Goal: Task Accomplishment & Management: Use online tool/utility

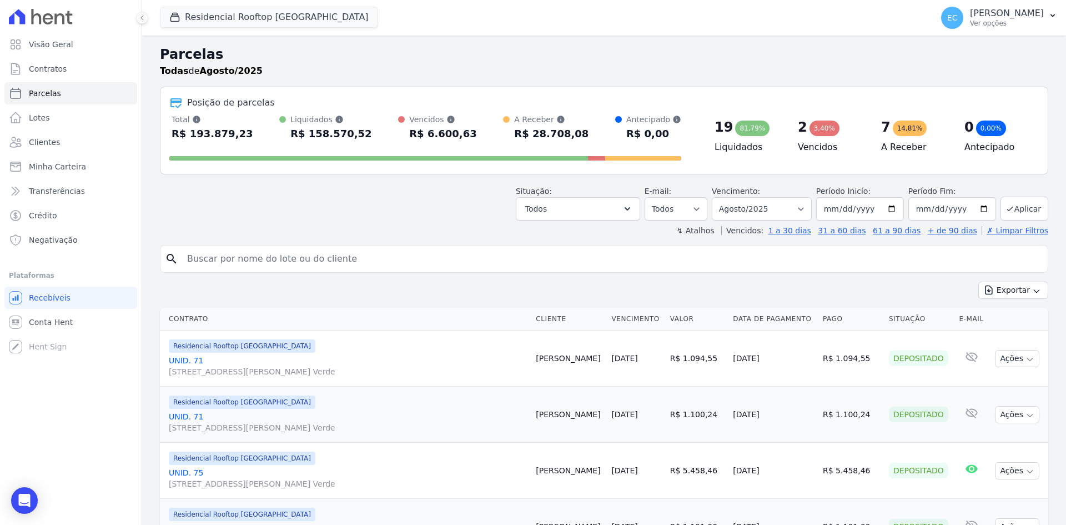
select select
click at [204, 27] on button "Residencial Rooftop [GEOGRAPHIC_DATA]" at bounding box center [269, 17] width 218 height 21
click at [172, 23] on button "Residencial Rooftop [GEOGRAPHIC_DATA]" at bounding box center [269, 17] width 218 height 21
click at [174, 23] on button "Residencial Rooftop [GEOGRAPHIC_DATA]" at bounding box center [269, 17] width 218 height 21
click at [302, 61] on h2 "Parcelas" at bounding box center [604, 54] width 889 height 20
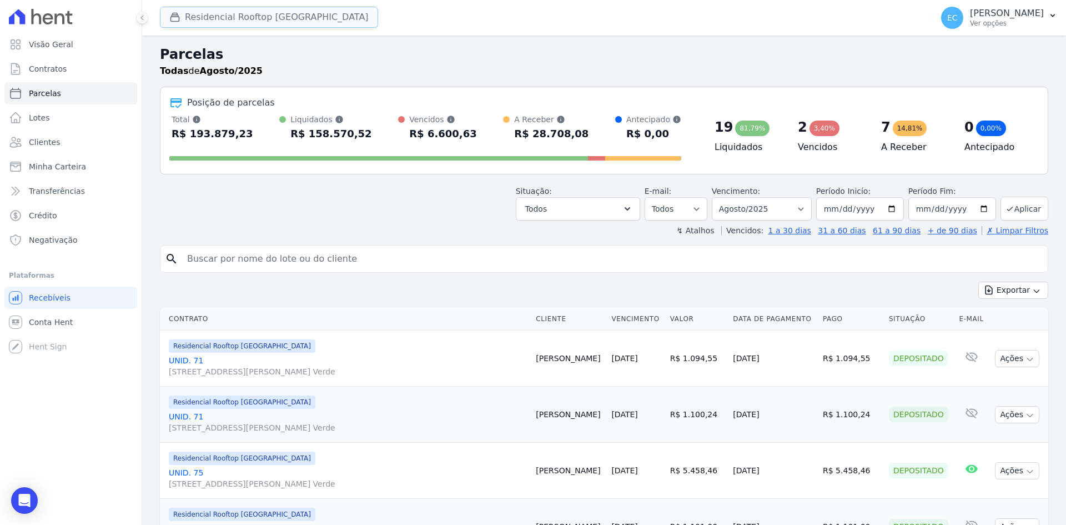
click at [178, 14] on icon "button" at bounding box center [174, 17] width 11 height 11
click at [209, 21] on button "Residencial Rooftop [GEOGRAPHIC_DATA]" at bounding box center [269, 17] width 218 height 21
click at [243, 13] on button "Residencial Rooftop [GEOGRAPHIC_DATA]" at bounding box center [269, 17] width 218 height 21
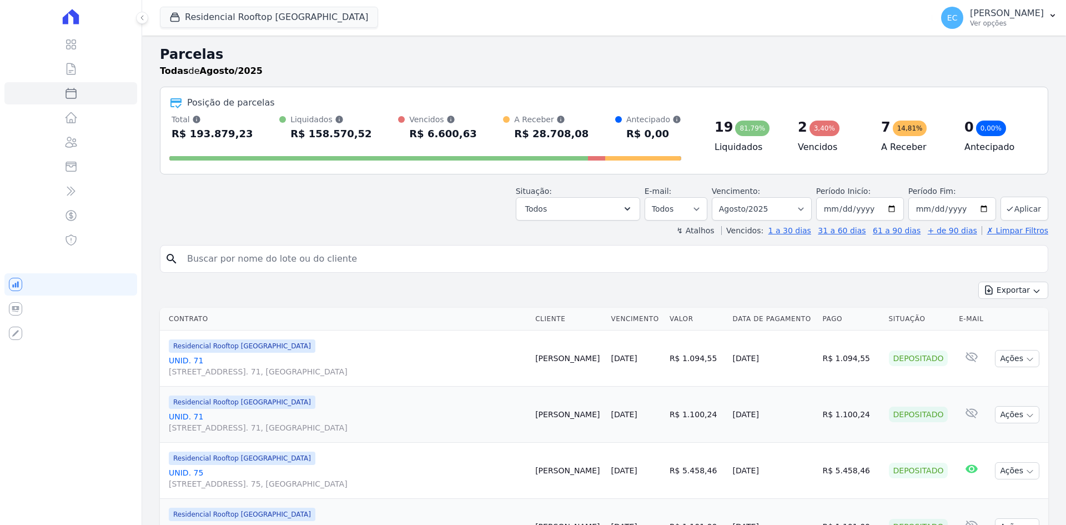
select select
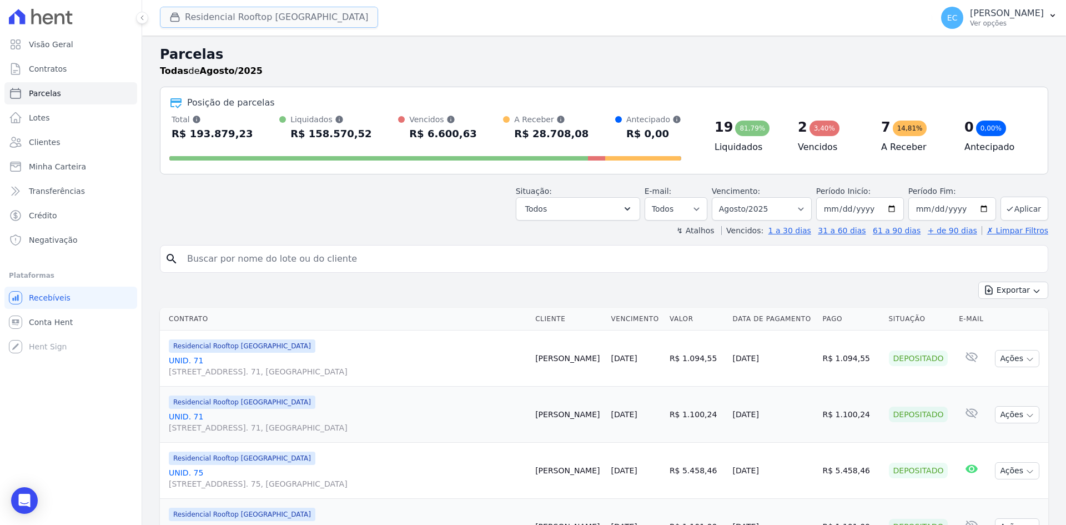
click at [173, 18] on icon "button" at bounding box center [174, 17] width 11 height 11
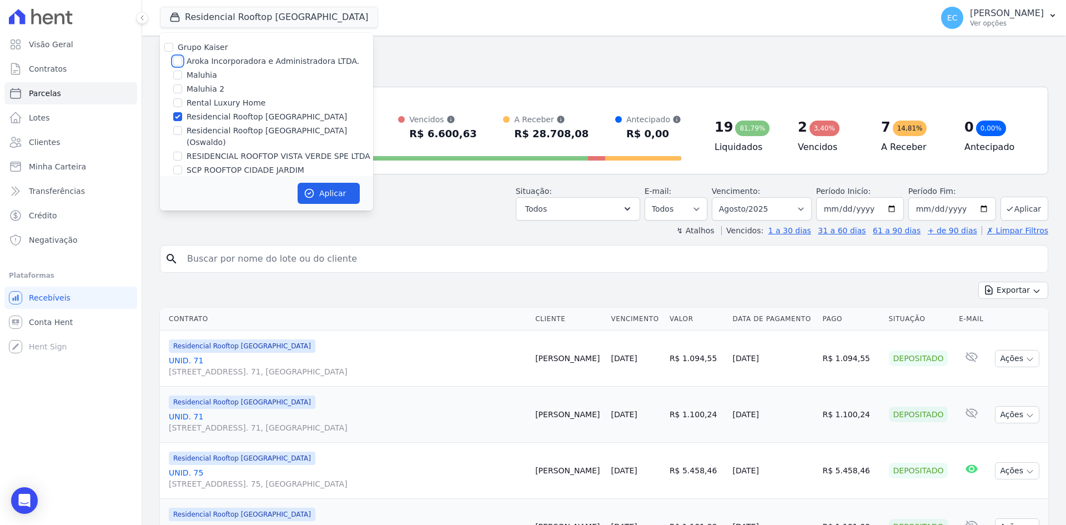
click at [180, 60] on input "Aroka Incorporadora e Administradora LTDA." at bounding box center [177, 61] width 9 height 9
checkbox input "true"
click at [178, 115] on input "Residencial Rooftop [GEOGRAPHIC_DATA]" at bounding box center [177, 116] width 9 height 9
checkbox input "false"
click at [334, 192] on button "Aplicar" at bounding box center [329, 193] width 62 height 21
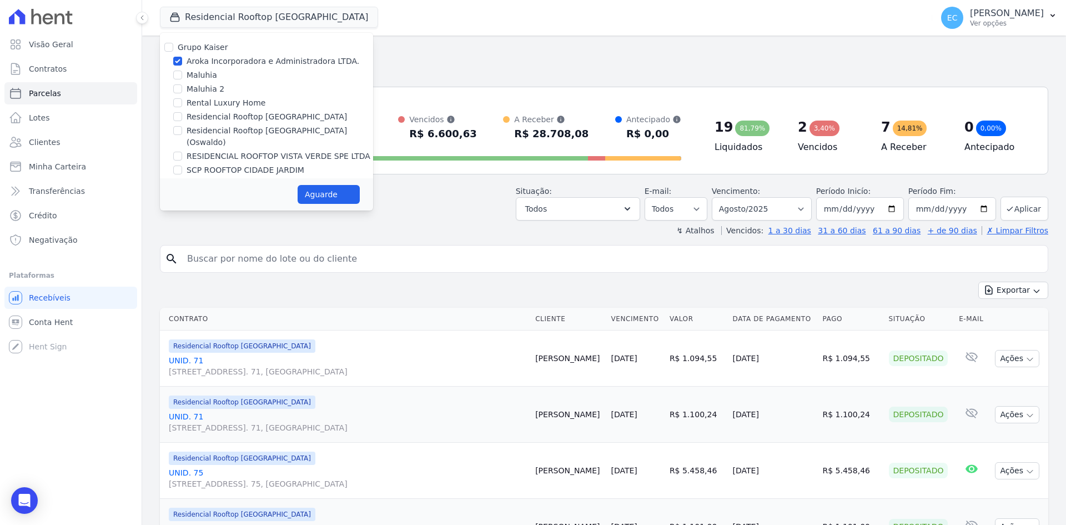
select select
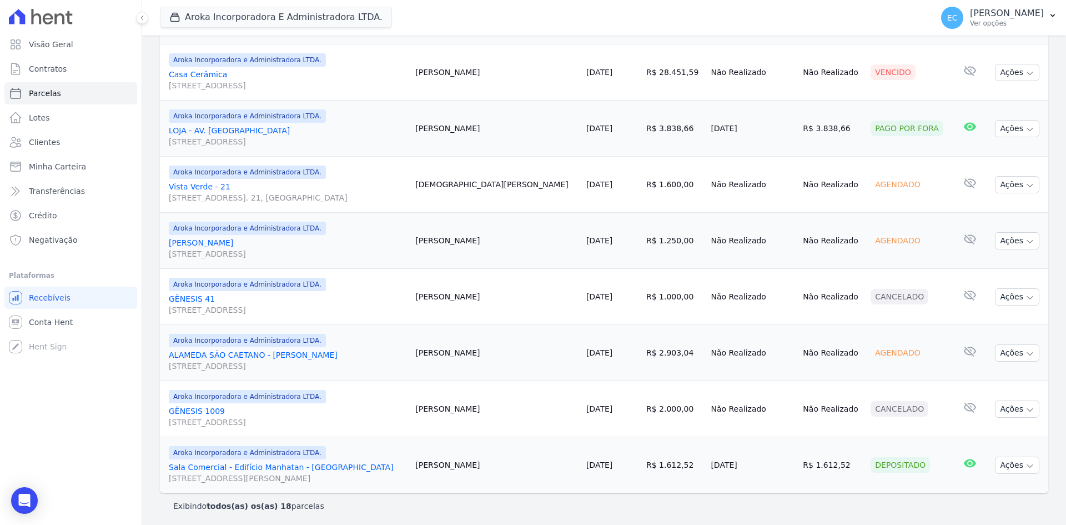
scroll to position [849, 0]
click at [172, 466] on link "Sala Comercial - Edifício Manhatan - São Bernardo Avenida Francisco Prestes Mai…" at bounding box center [288, 470] width 238 height 22
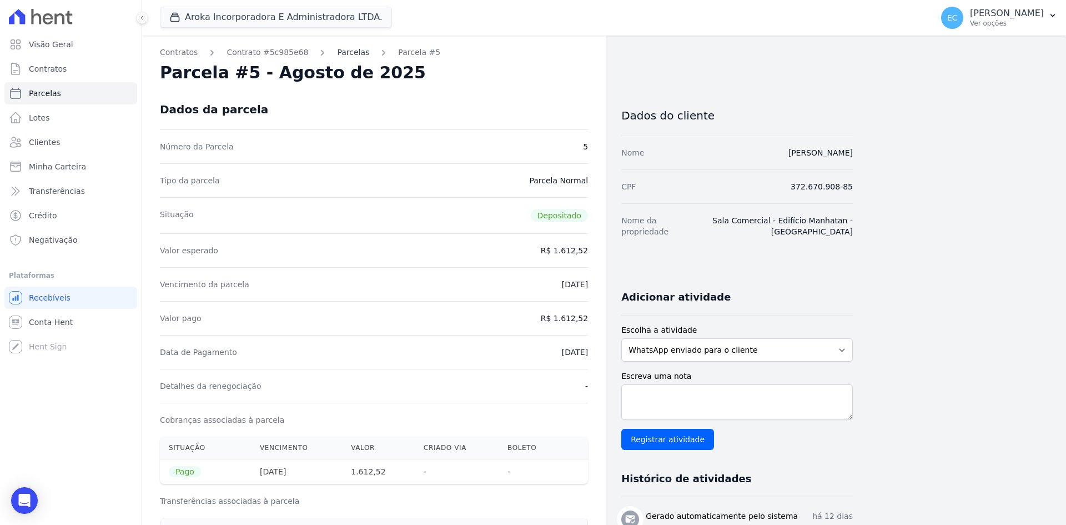
click at [337, 57] on link "Parcelas" at bounding box center [353, 53] width 32 height 12
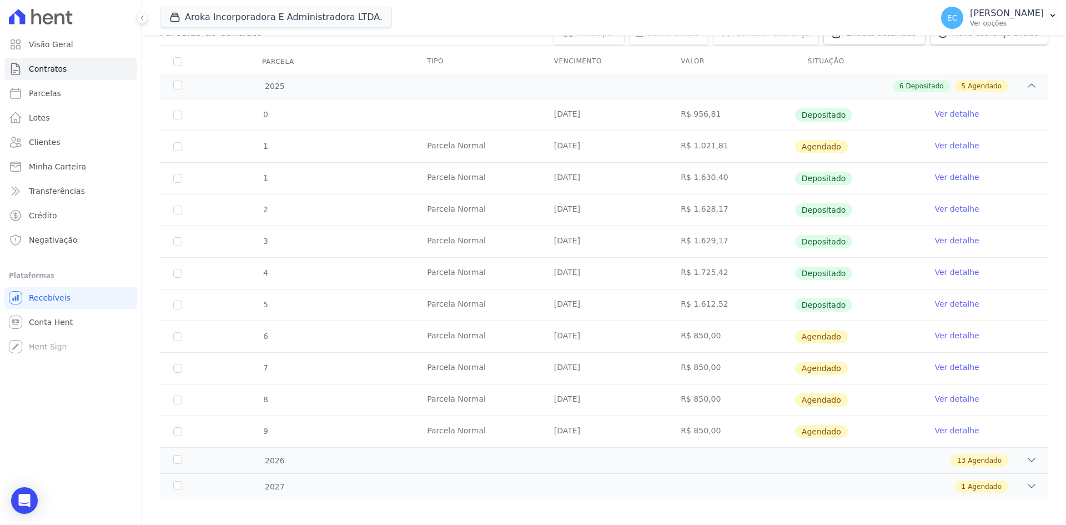
scroll to position [143, 0]
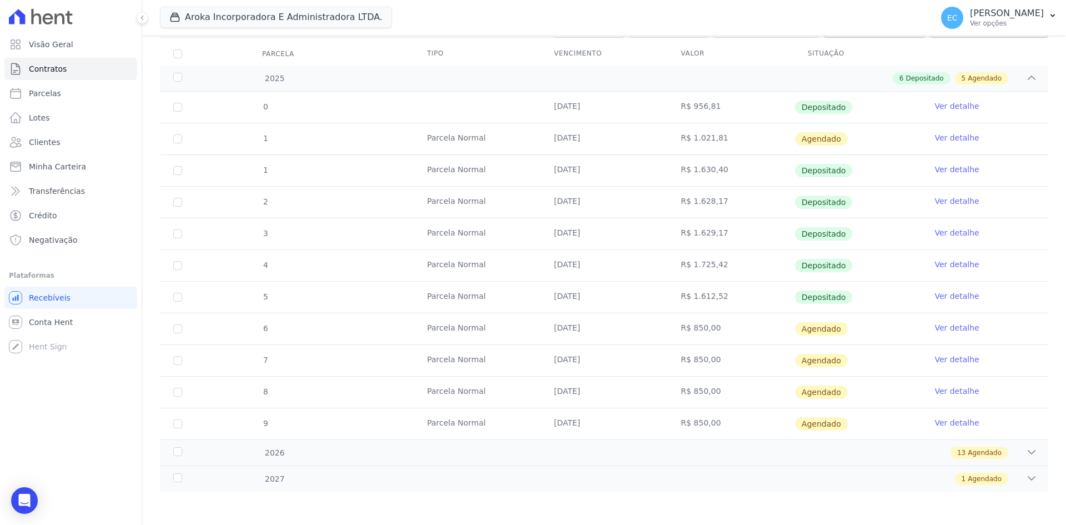
click at [940, 328] on link "Ver detalhe" at bounding box center [957, 327] width 44 height 11
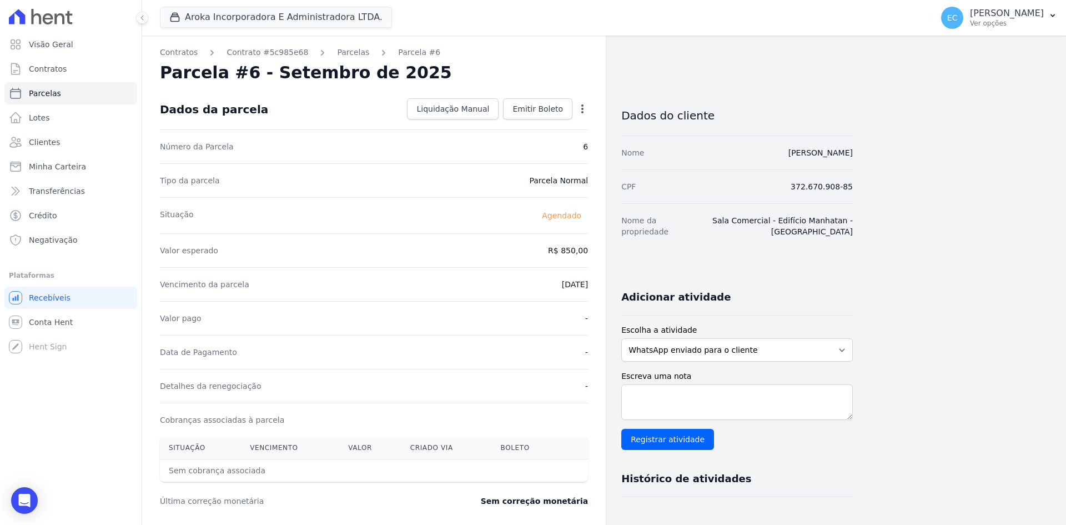
click at [580, 107] on icon "button" at bounding box center [582, 108] width 11 height 11
click at [550, 128] on link "Alterar" at bounding box center [535, 124] width 98 height 20
drag, startPoint x: 552, startPoint y: 248, endPoint x: 628, endPoint y: 256, distance: 76.5
click at [628, 256] on div "Contratos Contrato #5c985e68 Parcelas Parcela #6 Parcela #6 - Setembro de 2025 …" at bounding box center [497, 392] width 711 height 713
type input "1794.16"
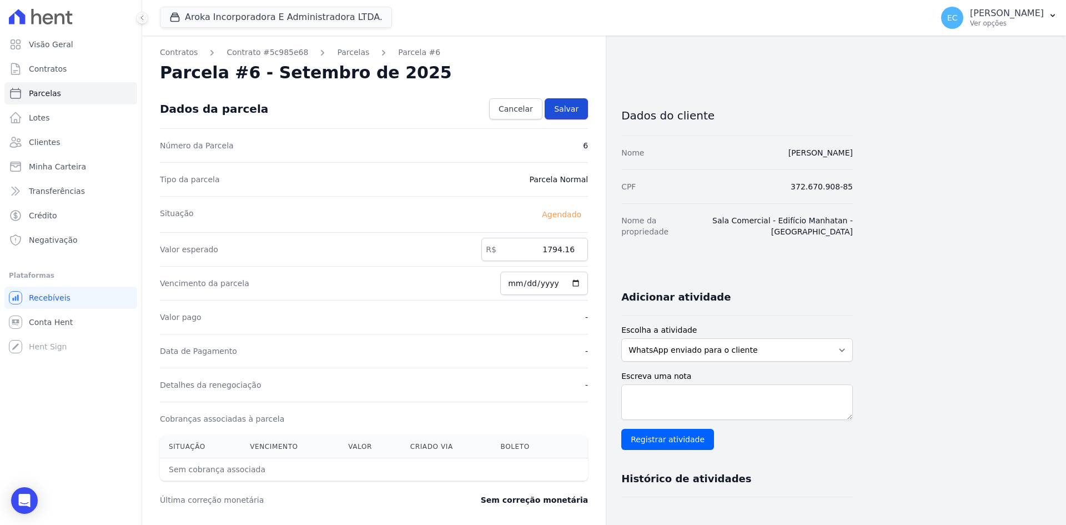
click at [574, 111] on span "Salvar" at bounding box center [566, 108] width 24 height 11
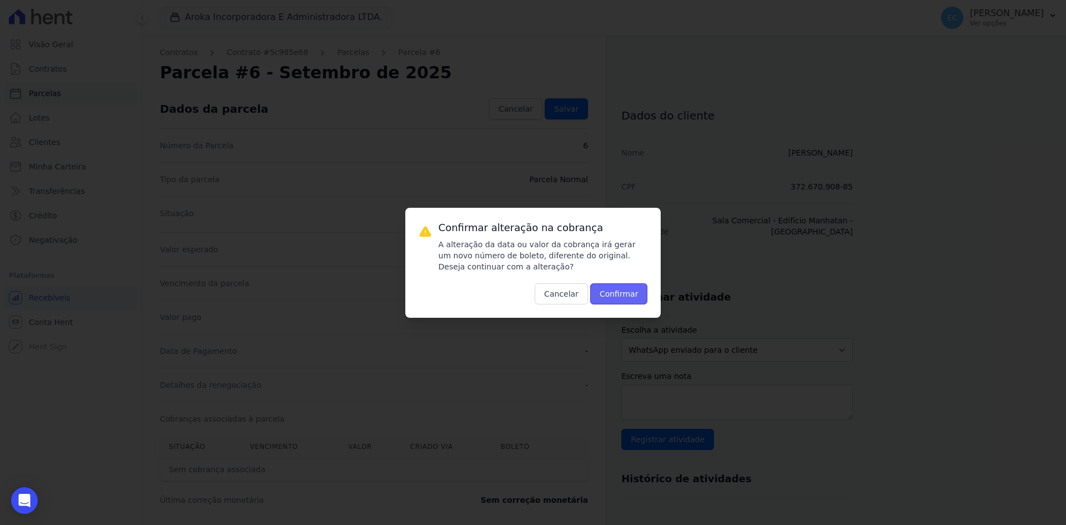
click at [624, 297] on button "Confirmar" at bounding box center [619, 293] width 58 height 21
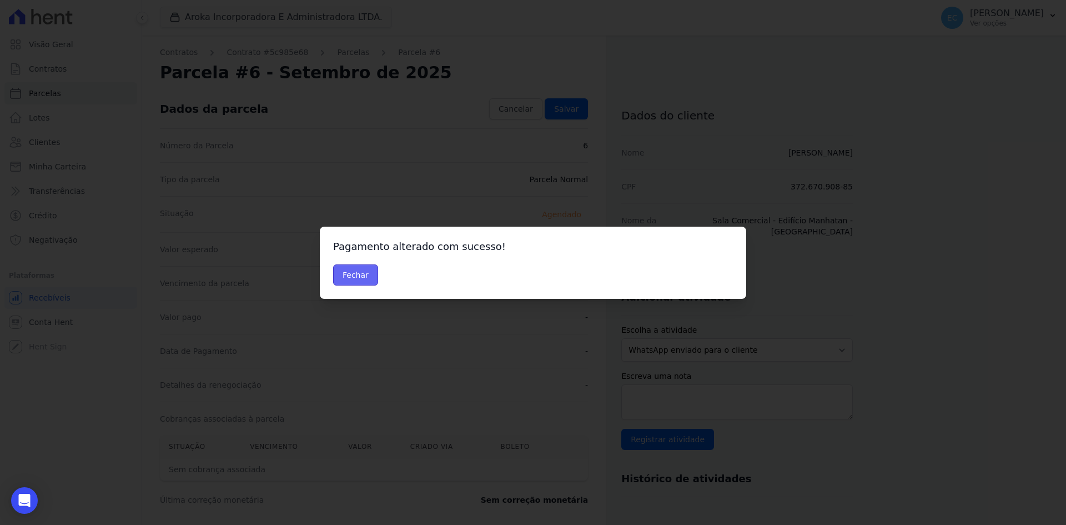
click at [354, 279] on button "Fechar" at bounding box center [355, 274] width 45 height 21
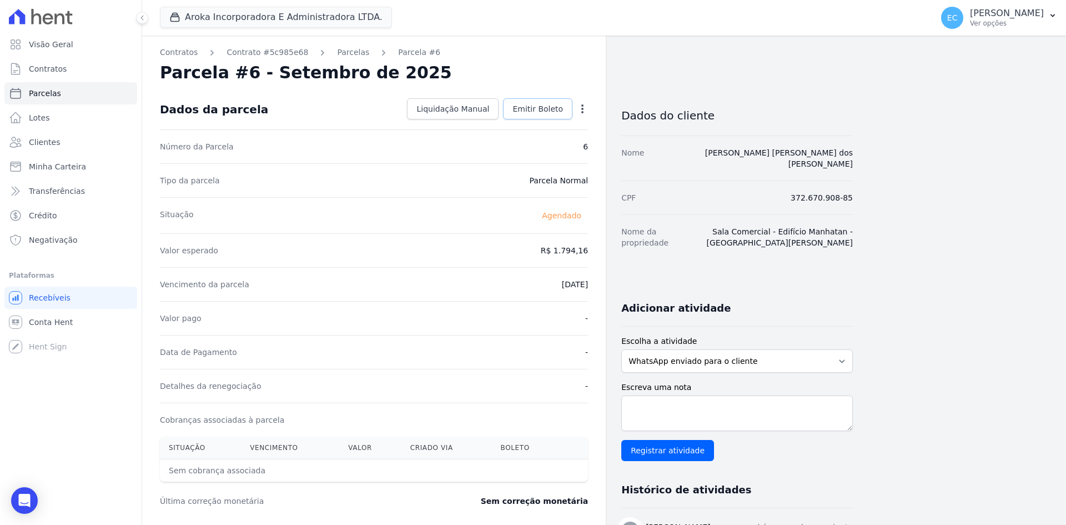
click at [534, 113] on span "Emitir Boleto" at bounding box center [538, 108] width 51 height 11
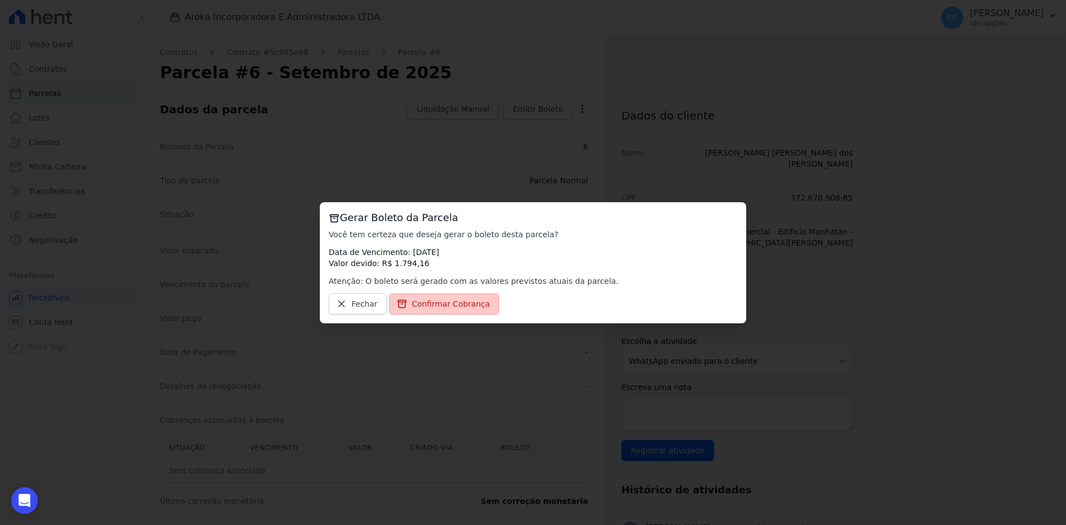
click at [456, 303] on span "Confirmar Cobrança" at bounding box center [451, 303] width 78 height 11
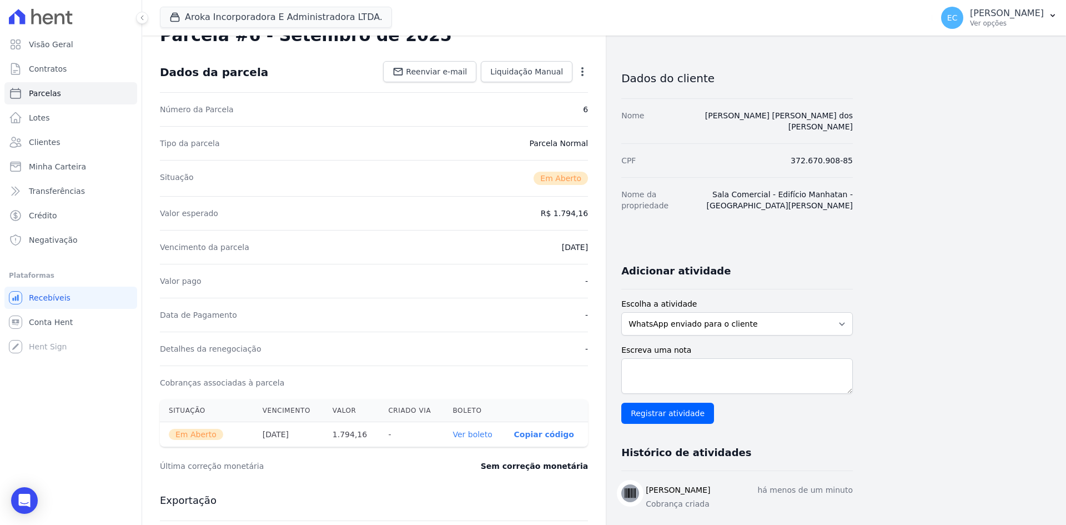
scroll to position [56, 0]
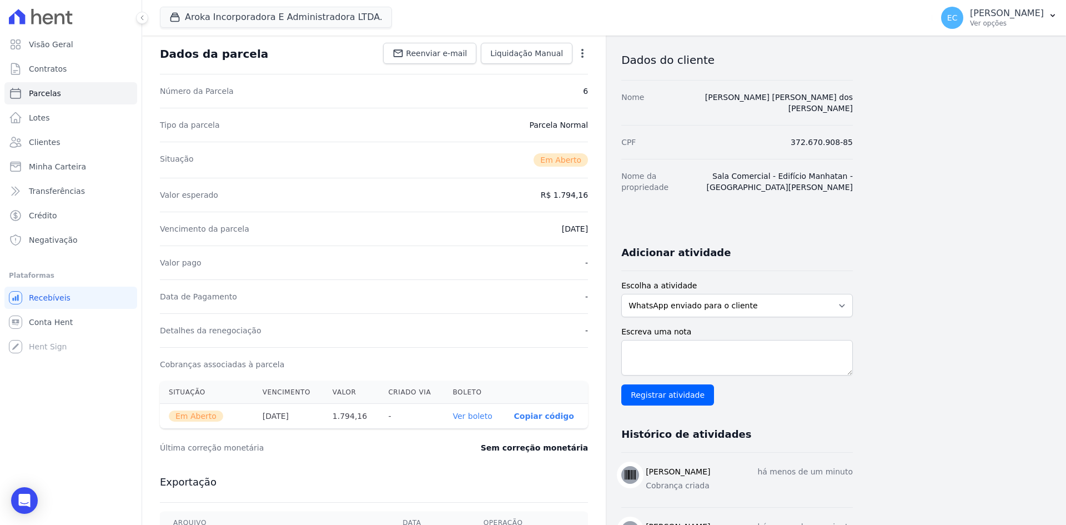
click at [477, 419] on link "Ver boleto" at bounding box center [472, 416] width 39 height 9
click at [32, 92] on span "Parcelas" at bounding box center [45, 93] width 32 height 11
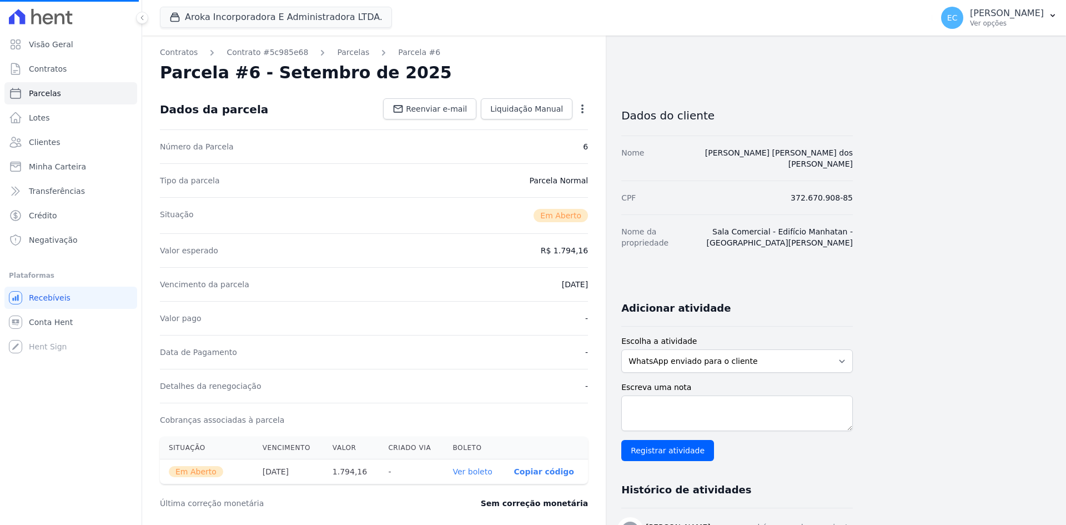
select select
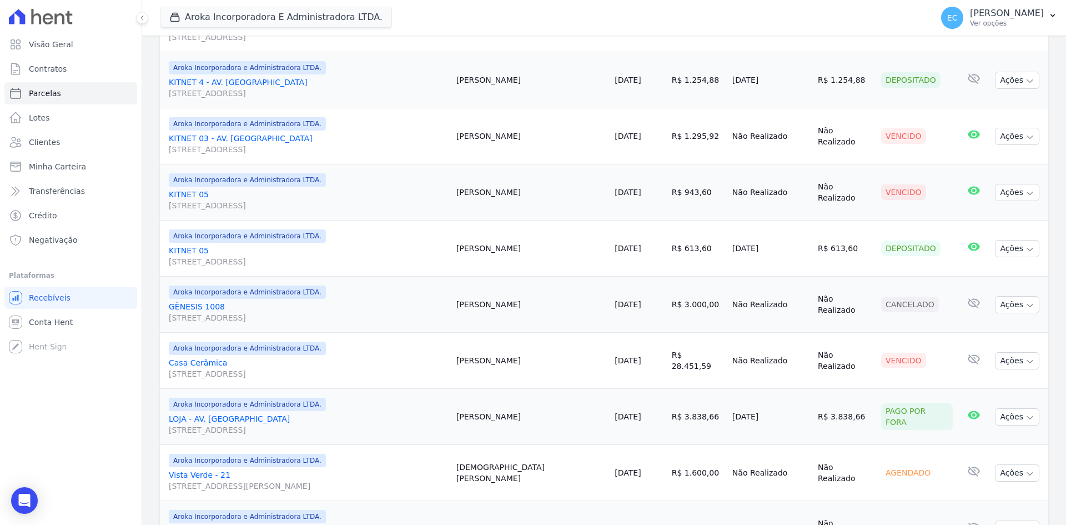
scroll to position [666, 0]
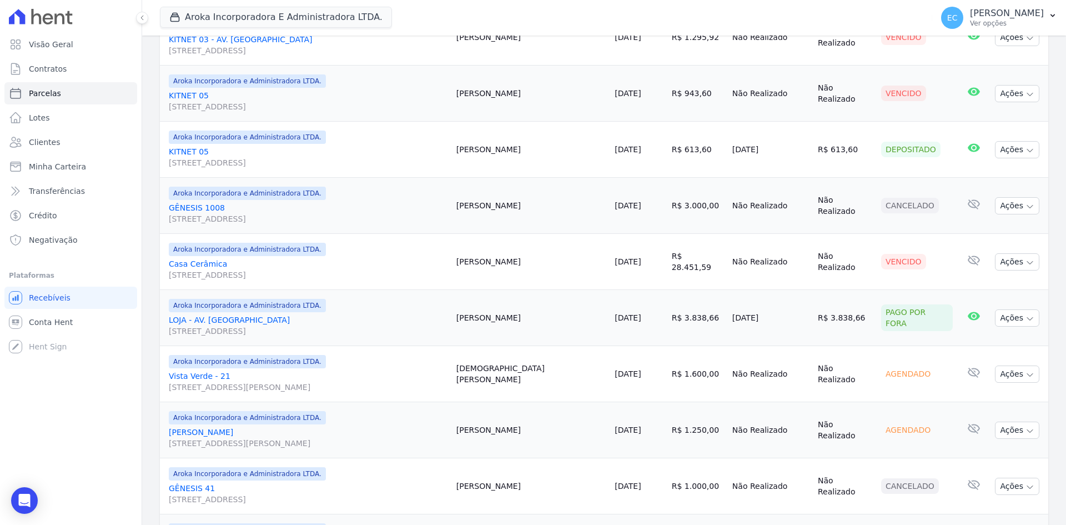
click at [208, 258] on link "Casa Cerâmica Alameda dos Resedás, 144, Cerâmica" at bounding box center [308, 269] width 279 height 22
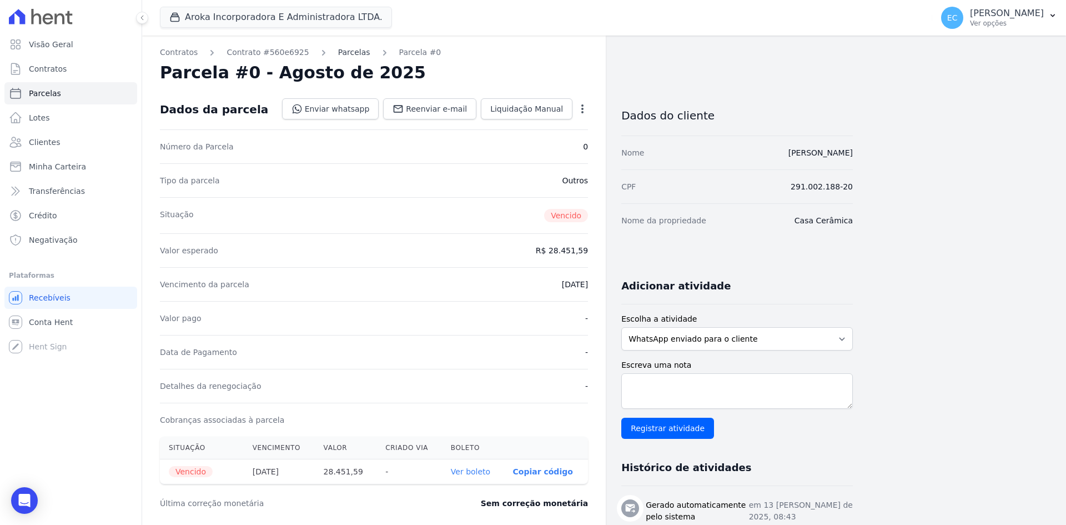
click at [347, 52] on link "Parcelas" at bounding box center [354, 53] width 32 height 12
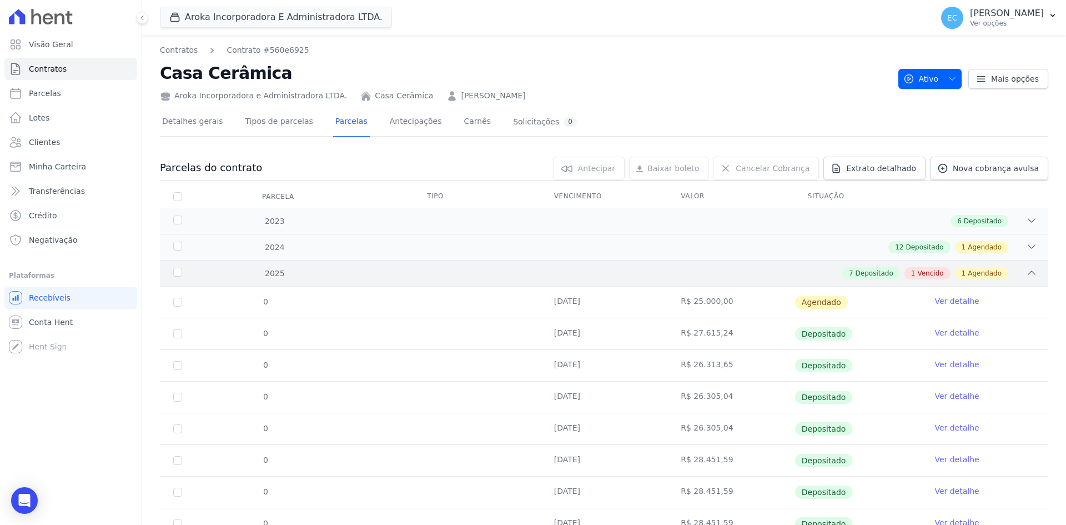
scroll to position [79, 0]
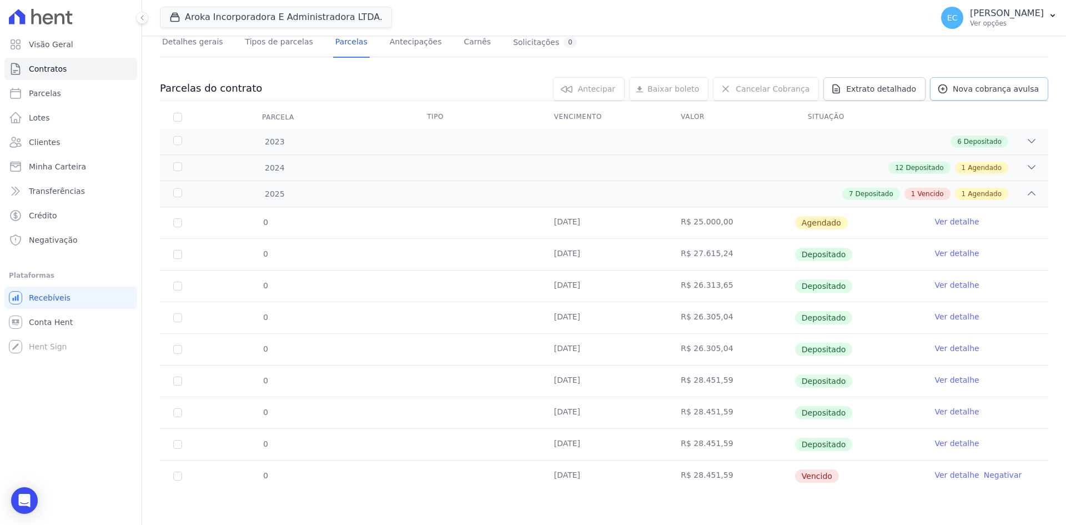
click at [940, 93] on icon at bounding box center [943, 88] width 11 height 11
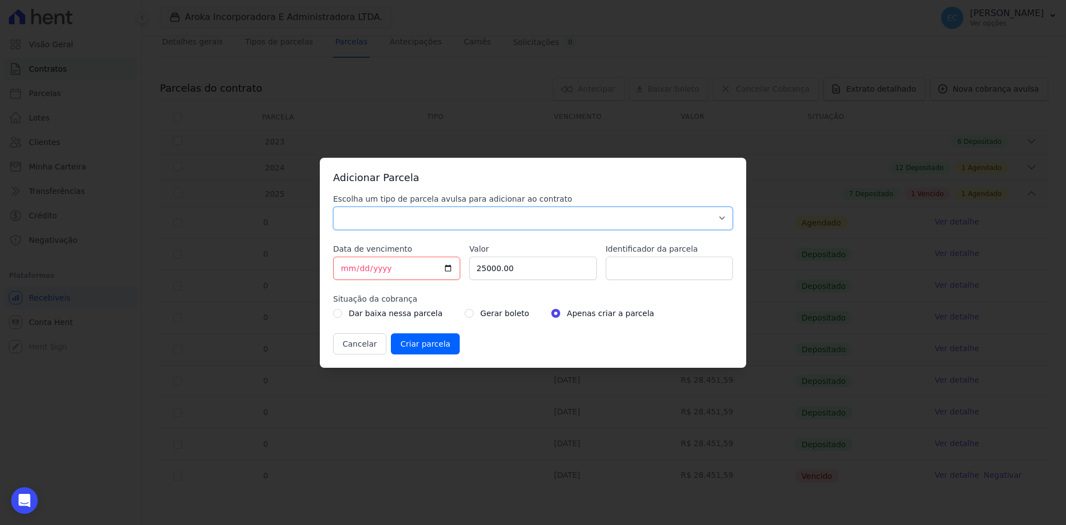
click at [343, 215] on select "Parcela Normal Sinal Caução Intercalada Chaves Pré Chaves Pós Chaves Taxas Quit…" at bounding box center [533, 218] width 400 height 23
select select "others"
click at [333, 207] on select "Parcela Normal Sinal Caução Intercalada Chaves Pré Chaves Pós Chaves Taxas Quit…" at bounding box center [533, 218] width 400 height 23
click at [345, 271] on input "[DATE]" at bounding box center [396, 268] width 127 height 23
type input "2025-08-10"
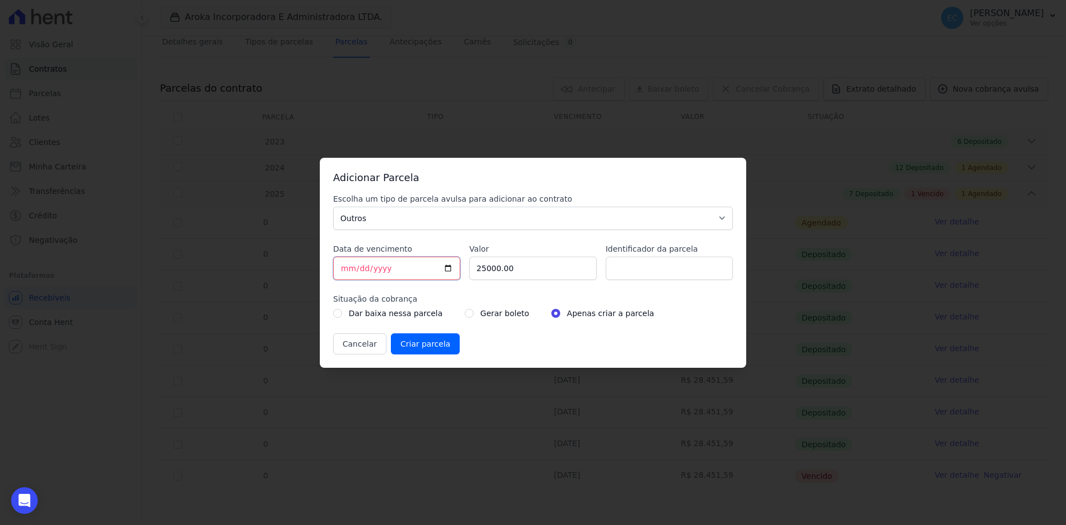
type input "2025-09-10"
drag, startPoint x: 511, startPoint y: 269, endPoint x: 474, endPoint y: 269, distance: 36.7
click at [474, 269] on input "25000.00" at bounding box center [532, 268] width 127 height 23
type input "28451.59"
click at [465, 313] on input "radio" at bounding box center [469, 313] width 9 height 9
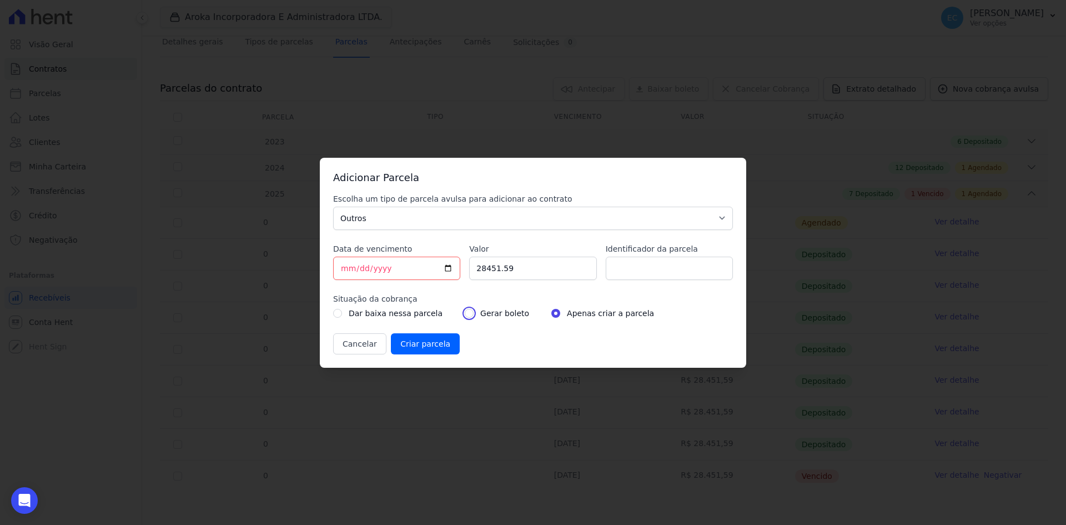
radio input "true"
click at [437, 343] on input "Criar parcela" at bounding box center [425, 343] width 69 height 21
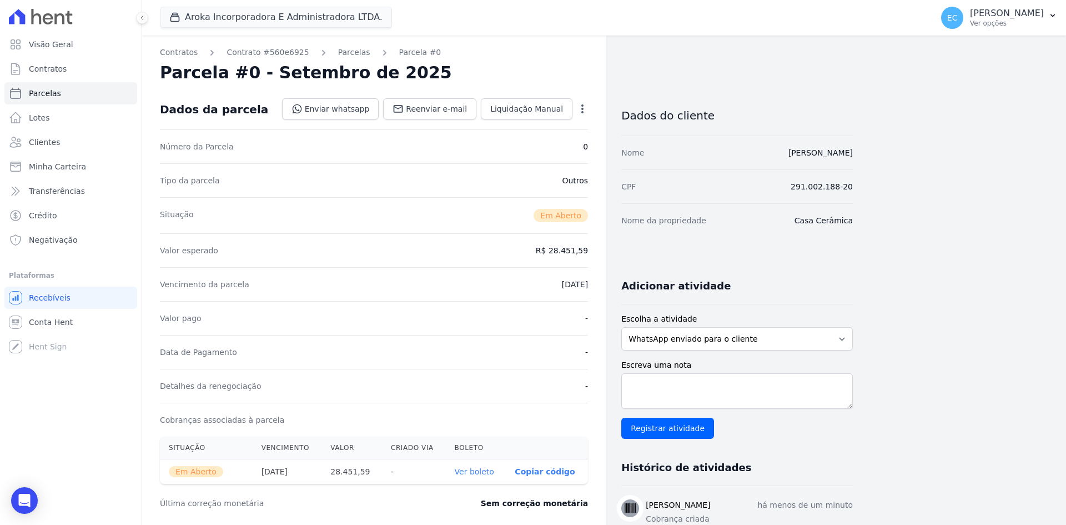
click at [473, 477] on th "Ver boleto" at bounding box center [476, 471] width 61 height 25
click at [480, 473] on link "Ver boleto" at bounding box center [474, 471] width 39 height 9
drag, startPoint x: 820, startPoint y: 414, endPoint x: 814, endPoint y: 427, distance: 14.2
click at [820, 414] on div "Escreva uma nota Registrar atividade" at bounding box center [738, 398] width 232 height 79
click at [56, 86] on link "Parcelas" at bounding box center [70, 93] width 133 height 22
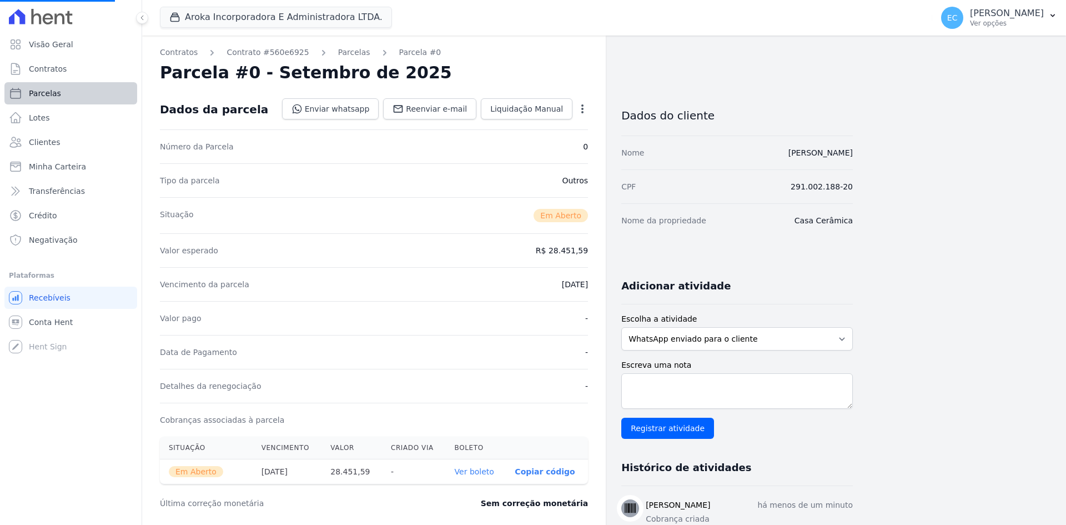
select select
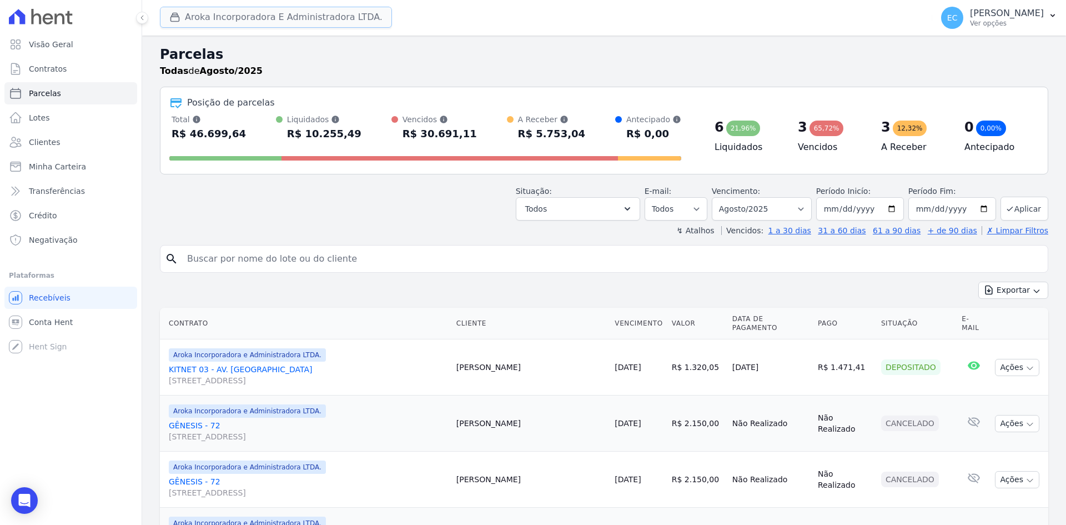
click at [172, 21] on icon "button" at bounding box center [175, 17] width 8 height 8
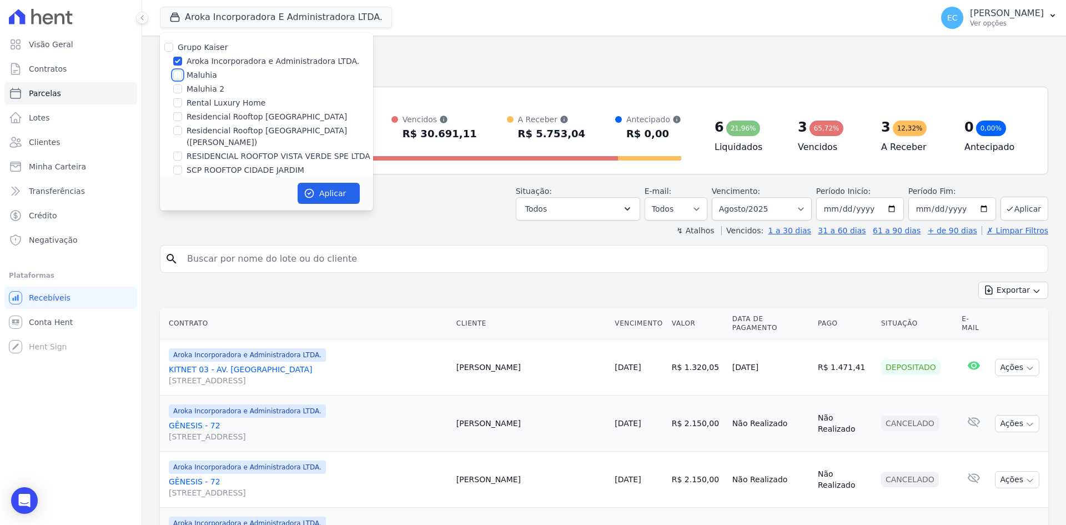
click at [175, 73] on input "Maluhia" at bounding box center [177, 75] width 9 height 9
checkbox input "true"
click at [180, 62] on input "Aroka Incorporadora e Administradora LTDA." at bounding box center [177, 61] width 9 height 9
checkbox input "false"
click at [313, 183] on button "Aplicar" at bounding box center [329, 193] width 62 height 21
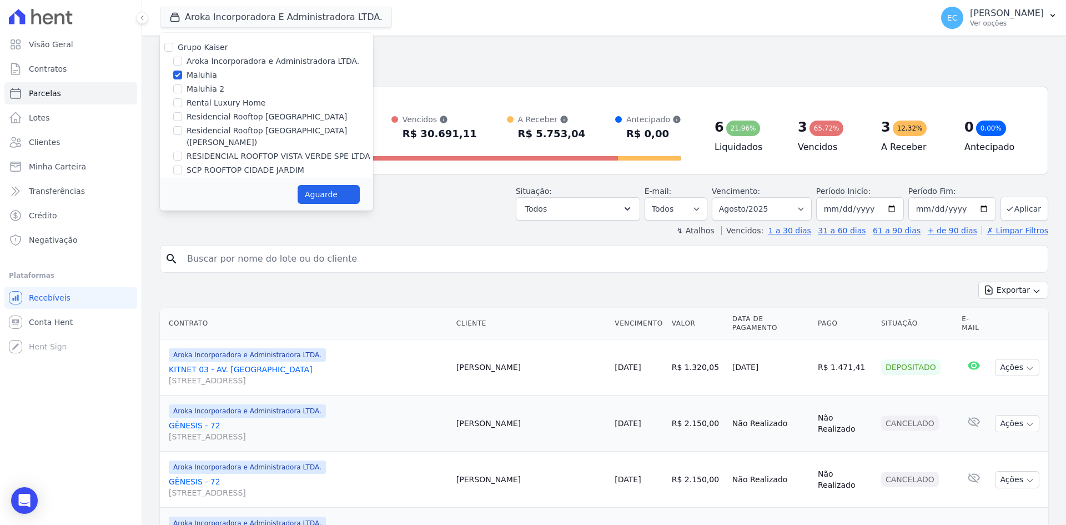
select select
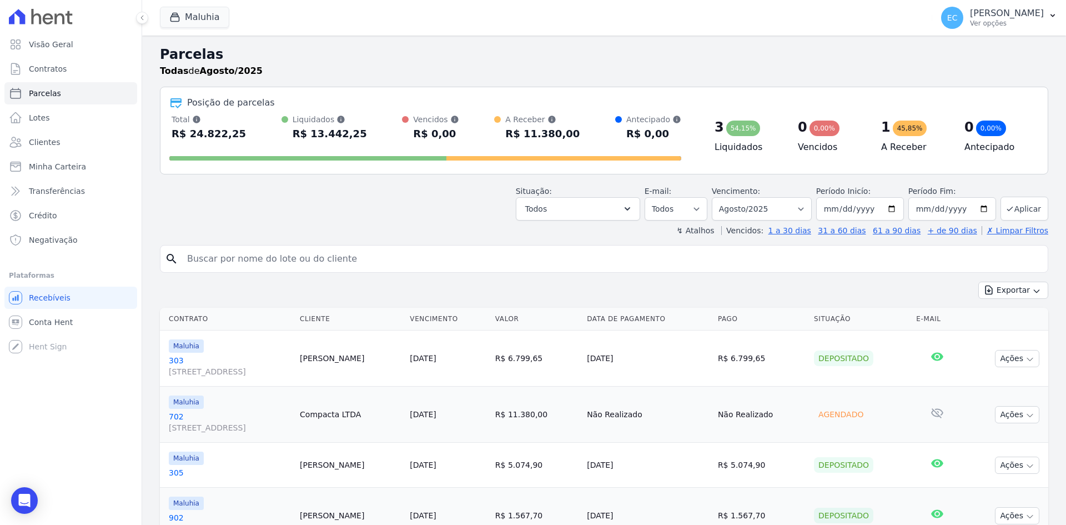
click at [174, 362] on link "303 Rua Diepe, 40, Apto. 303, Vila Metalúrgica" at bounding box center [230, 366] width 122 height 22
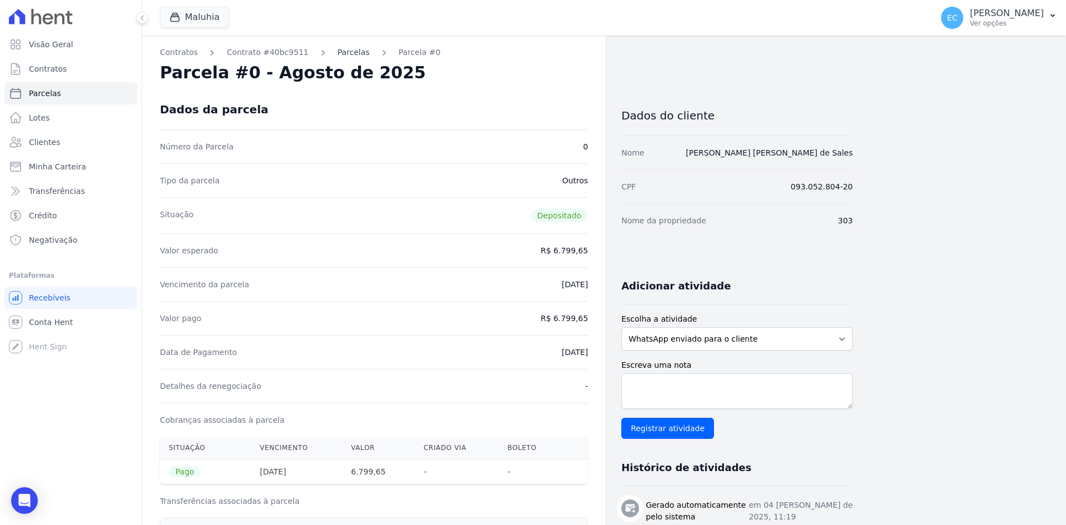
click at [338, 50] on link "Parcelas" at bounding box center [354, 53] width 32 height 12
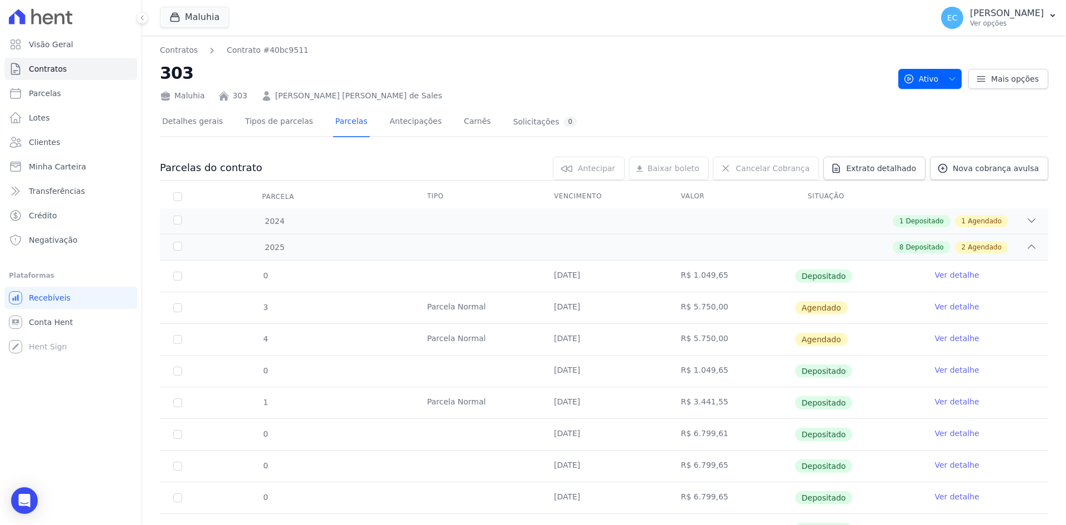
scroll to position [85, 0]
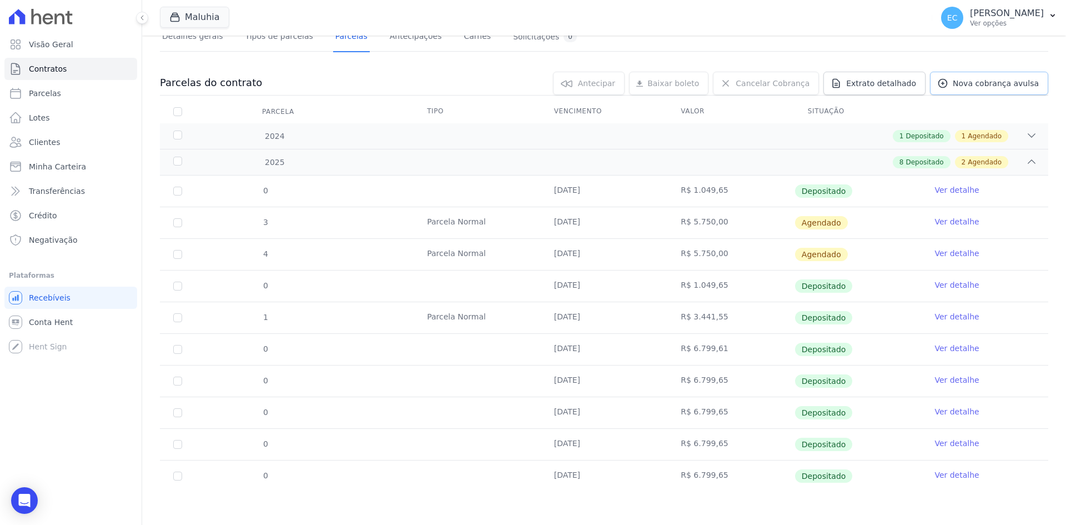
click at [980, 93] on link "Nova cobrança avulsa" at bounding box center [989, 83] width 118 height 23
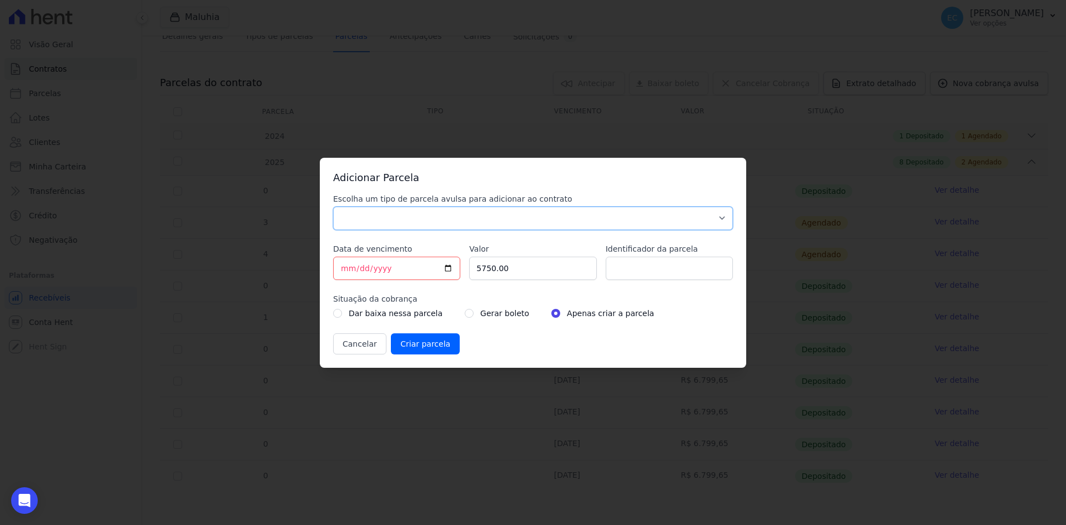
click at [369, 219] on select "Parcela Normal Sinal Caução Intercalada Chaves Pré Chaves Pós Chaves Taxas Quit…" at bounding box center [533, 218] width 400 height 23
select select "others"
click at [333, 207] on select "Parcela Normal Sinal Caução Intercalada Chaves Pré Chaves Pós Chaves Taxas Quit…" at bounding box center [533, 218] width 400 height 23
click at [343, 267] on input "[DATE]" at bounding box center [396, 268] width 127 height 23
type input "2025-08-05"
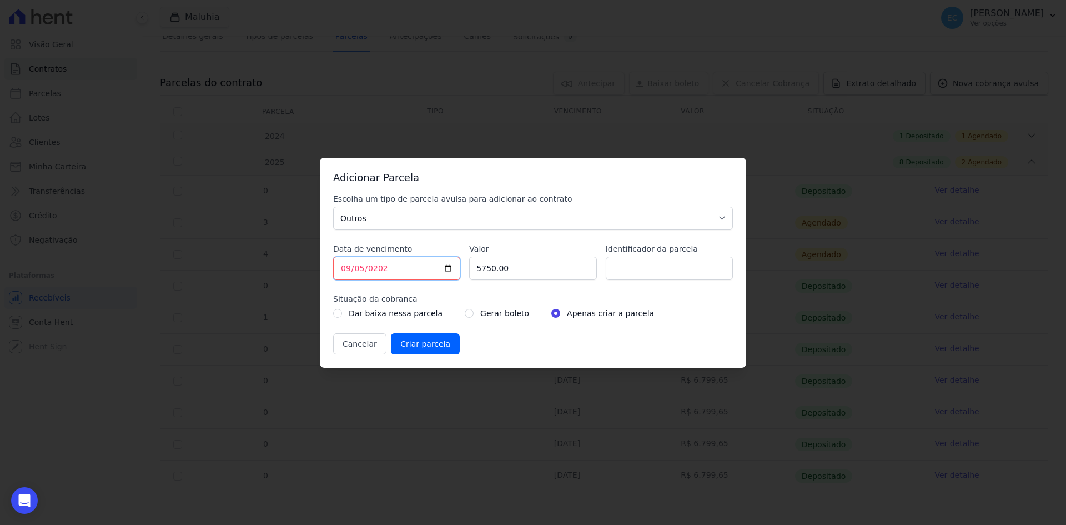
type input "2025-09-05"
drag, startPoint x: 525, startPoint y: 272, endPoint x: 463, endPoint y: 276, distance: 62.3
click at [463, 276] on div "Escolha um tipo de parcela avulsa para adicionar ao contrato Parcela Normal Sin…" at bounding box center [533, 273] width 400 height 161
type input "6799.65"
click at [465, 313] on input "radio" at bounding box center [469, 313] width 9 height 9
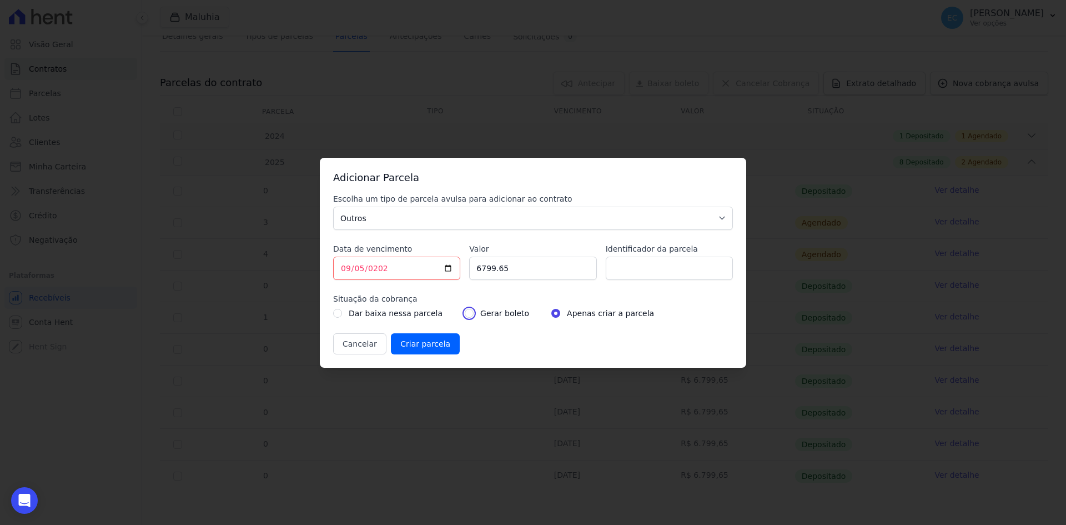
radio input "true"
click at [432, 350] on input "Criar parcela" at bounding box center [425, 343] width 69 height 21
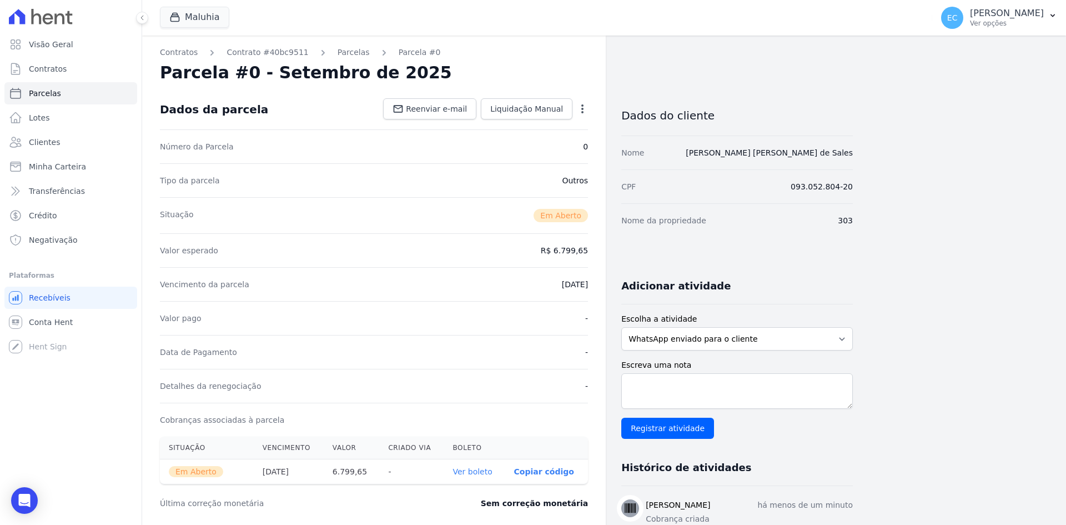
click at [472, 469] on link "Ver boleto" at bounding box center [472, 471] width 39 height 9
click at [79, 97] on link "Parcelas" at bounding box center [70, 93] width 133 height 22
select select
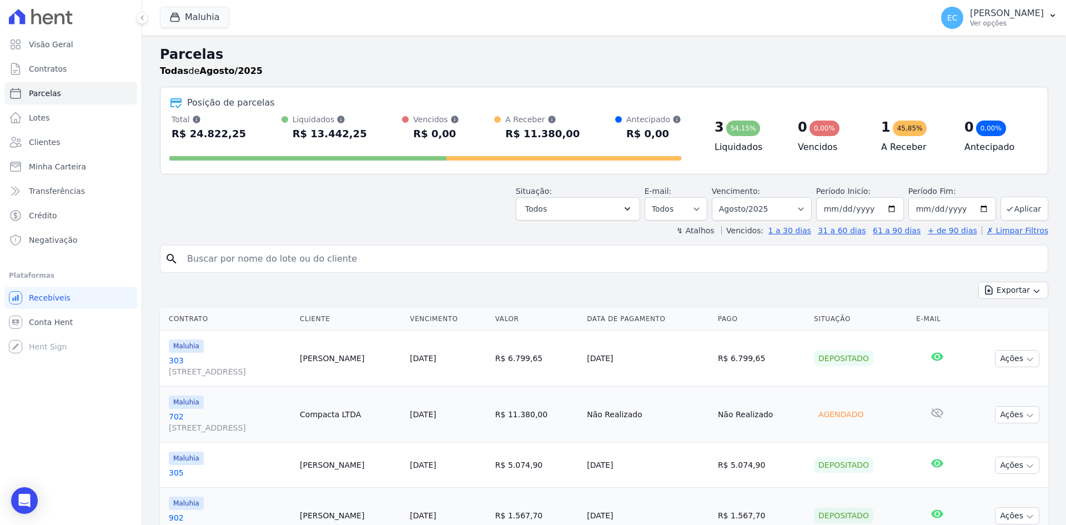
scroll to position [53, 0]
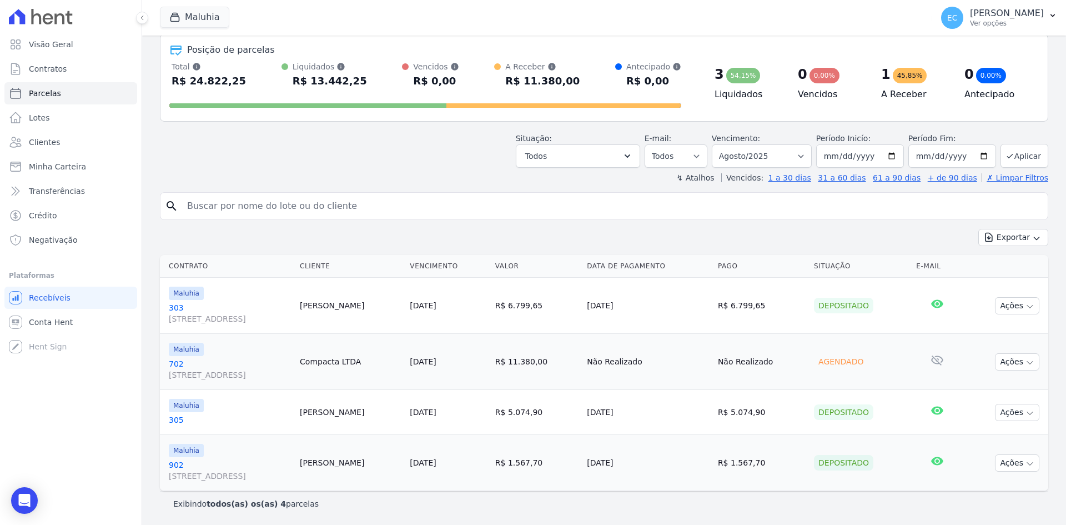
drag, startPoint x: 179, startPoint y: 464, endPoint x: 200, endPoint y: 464, distance: 21.1
click at [179, 464] on link "902 Alameda Terracota, 185, Conj 1408 B, Cerâmica" at bounding box center [230, 470] width 122 height 22
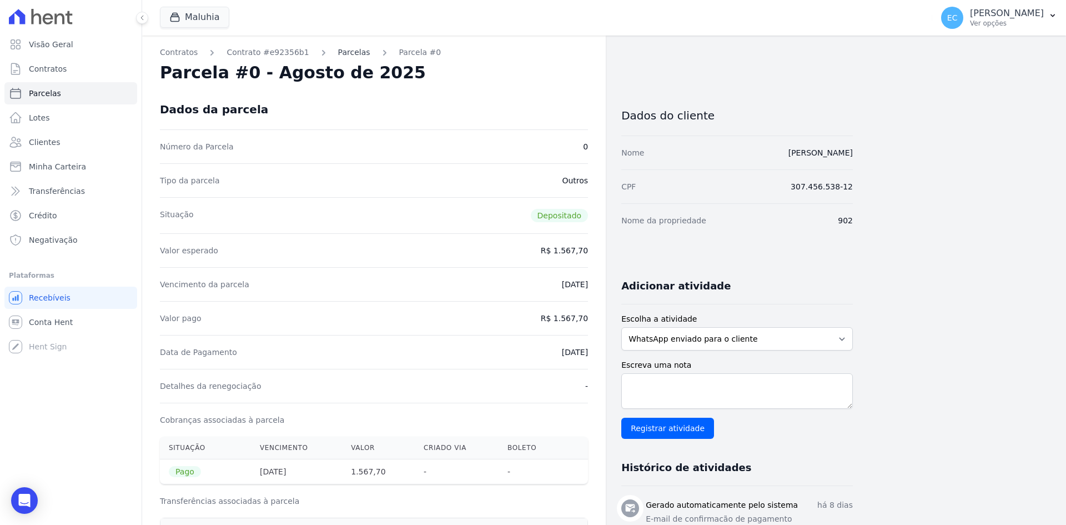
click at [342, 54] on link "Parcelas" at bounding box center [354, 53] width 32 height 12
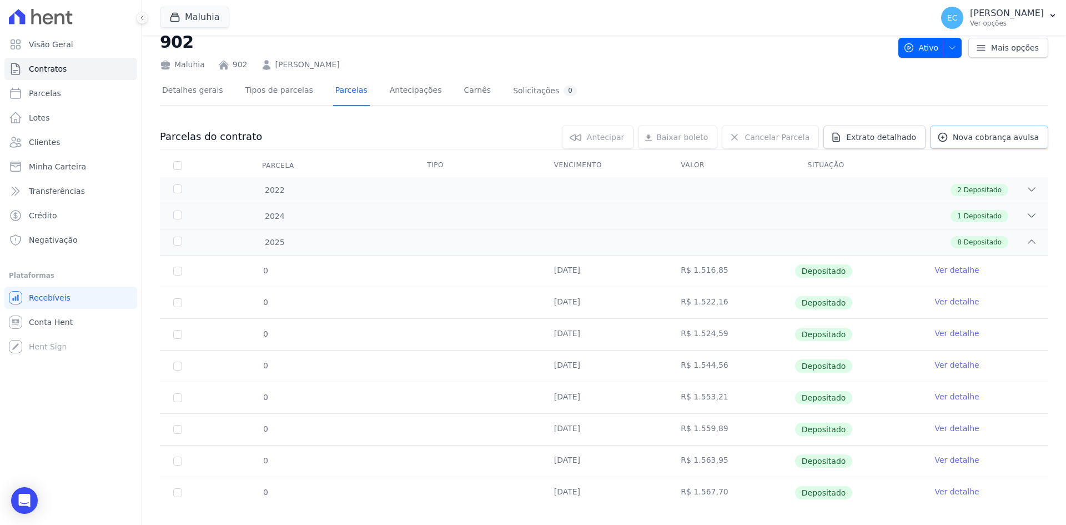
scroll to position [48, 0]
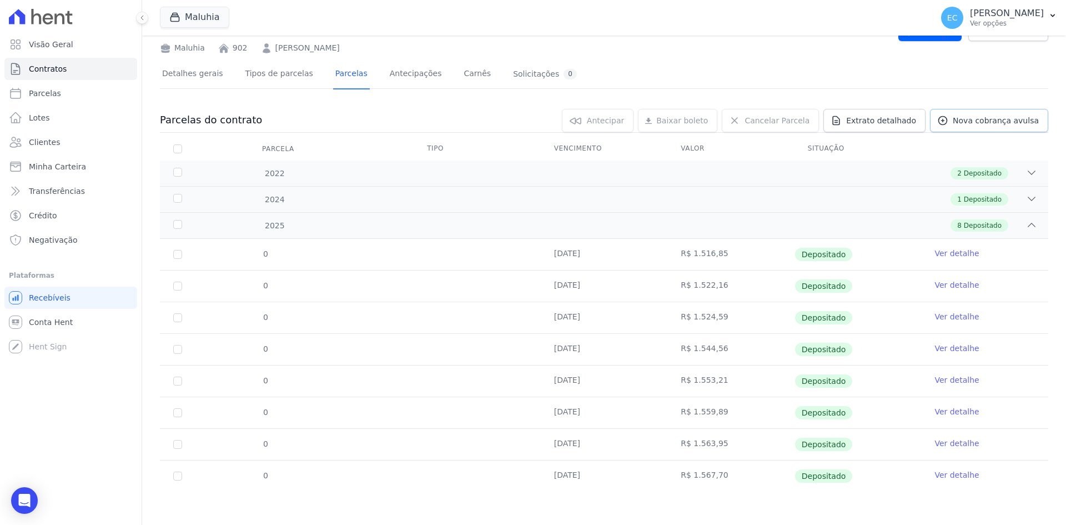
click at [967, 113] on link "Nova cobrança avulsa" at bounding box center [989, 120] width 118 height 23
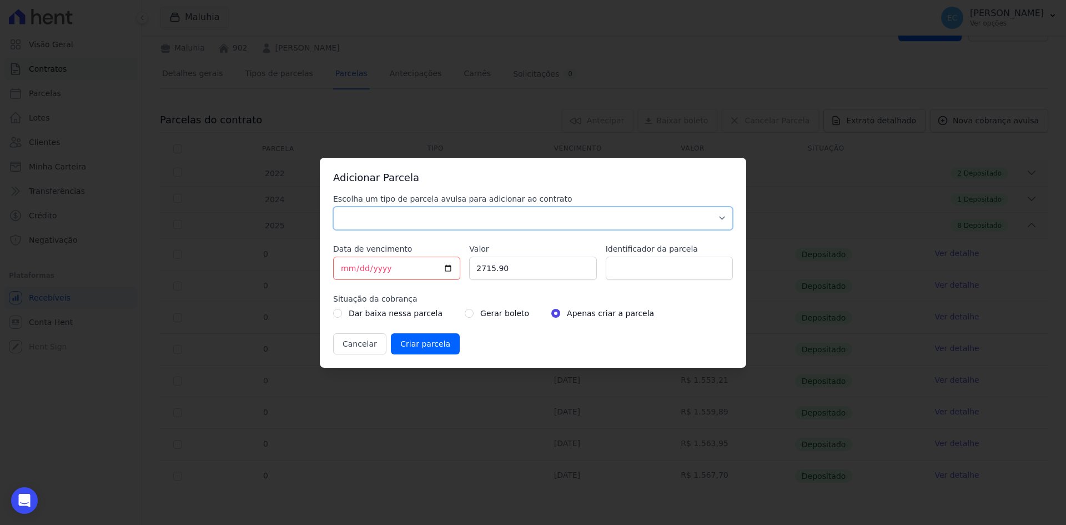
click at [385, 220] on select "Parcela Normal Sinal Caução Intercalada Chaves Pré Chaves Pós Chaves Taxas Quit…" at bounding box center [533, 218] width 400 height 23
select select "others"
click at [333, 207] on select "Parcela Normal Sinal Caução Intercalada Chaves Pré Chaves Pós Chaves Taxas Quit…" at bounding box center [533, 218] width 400 height 23
click at [348, 270] on input "[DATE]" at bounding box center [396, 268] width 127 height 23
type input "2025-08-20"
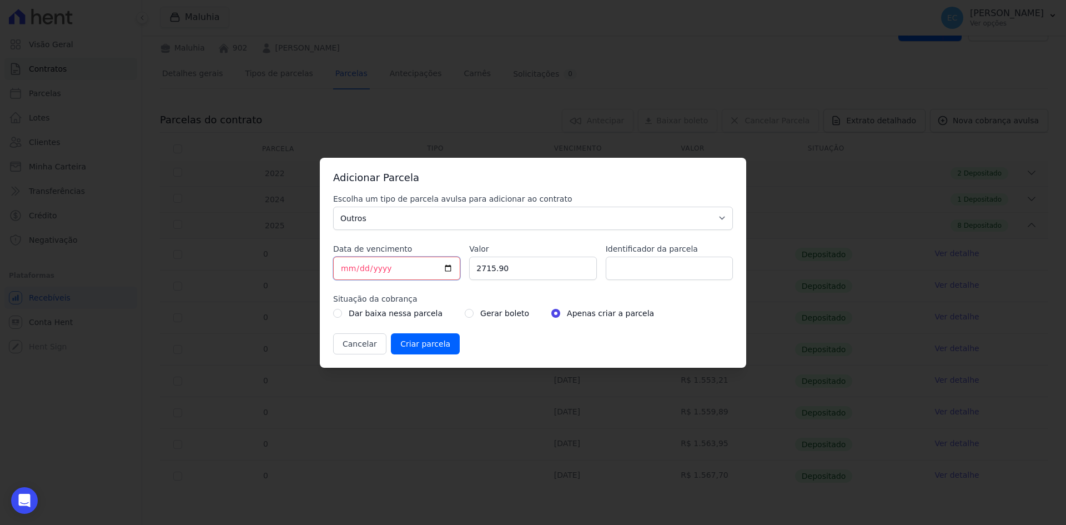
type input "2025-09-20"
drag, startPoint x: 513, startPoint y: 274, endPoint x: 476, endPoint y: 274, distance: 37.2
click at [476, 274] on input "2715.90" at bounding box center [532, 268] width 127 height 23
type input "1571.78"
click at [465, 312] on input "radio" at bounding box center [469, 313] width 9 height 9
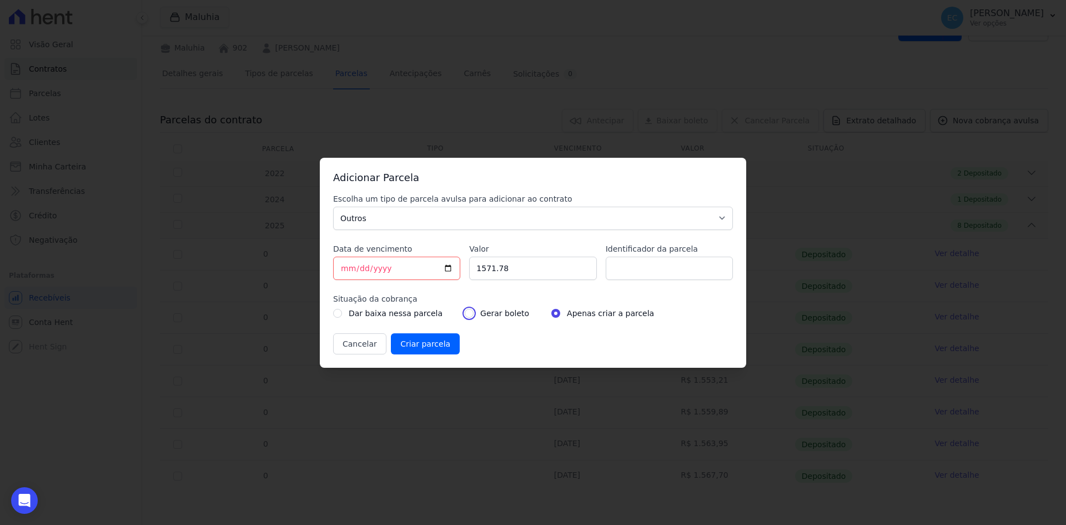
radio input "true"
click at [440, 342] on input "Criar parcela" at bounding box center [425, 343] width 69 height 21
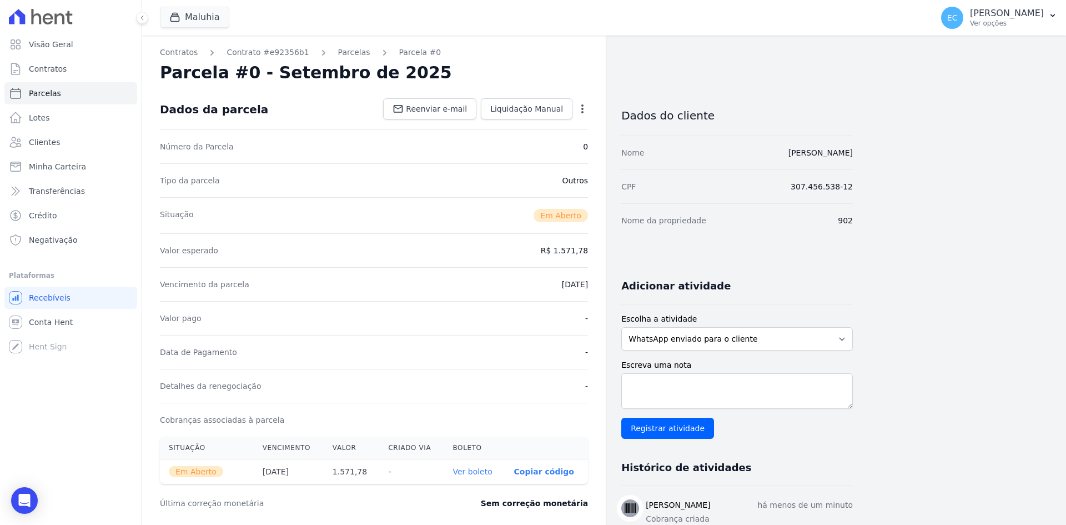
click at [887, 287] on div "Contratos Contrato #e92356b1 Parcelas Parcela #0 Parcela #0 - Setembro de 2025 …" at bounding box center [595, 394] width 906 height 716
click at [487, 473] on link "Ver boleto" at bounding box center [472, 471] width 39 height 9
click at [28, 89] on link "Parcelas" at bounding box center [70, 93] width 133 height 22
select select
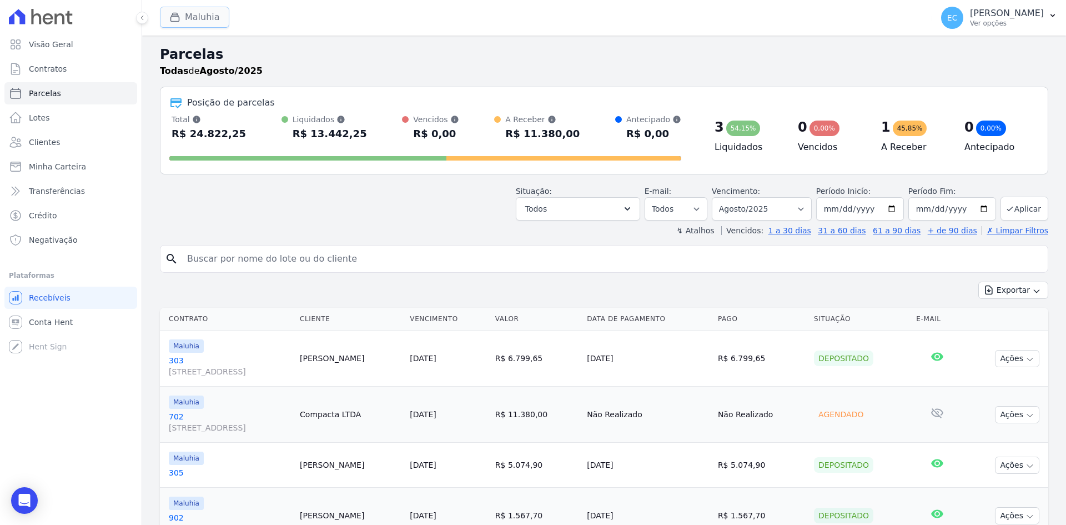
click at [173, 12] on icon "button" at bounding box center [174, 17] width 11 height 11
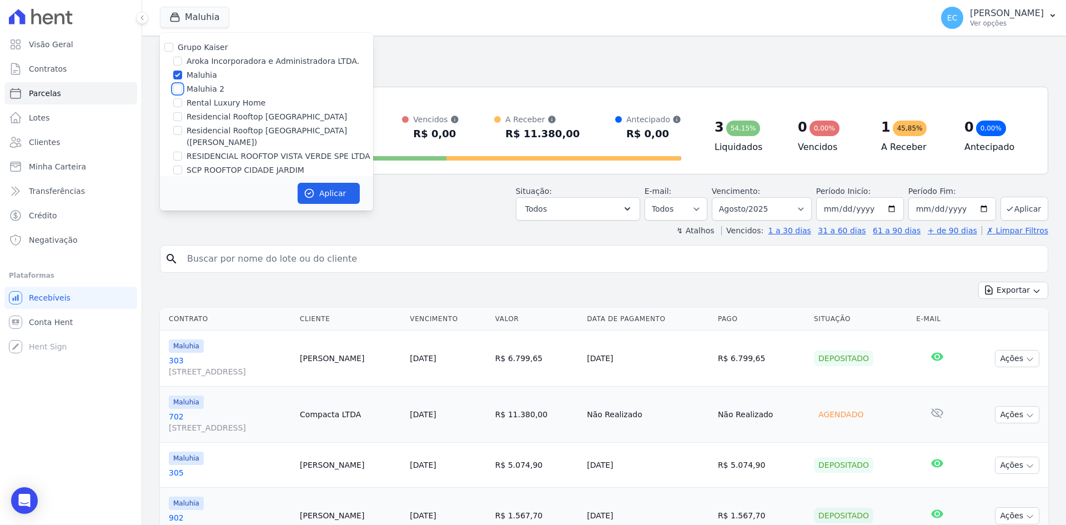
click at [176, 89] on input "Maluhia 2" at bounding box center [177, 88] width 9 height 9
checkbox input "true"
click at [176, 75] on input "Maluhia" at bounding box center [177, 75] width 9 height 9
checkbox input "false"
click at [304, 188] on icon "button" at bounding box center [309, 193] width 11 height 11
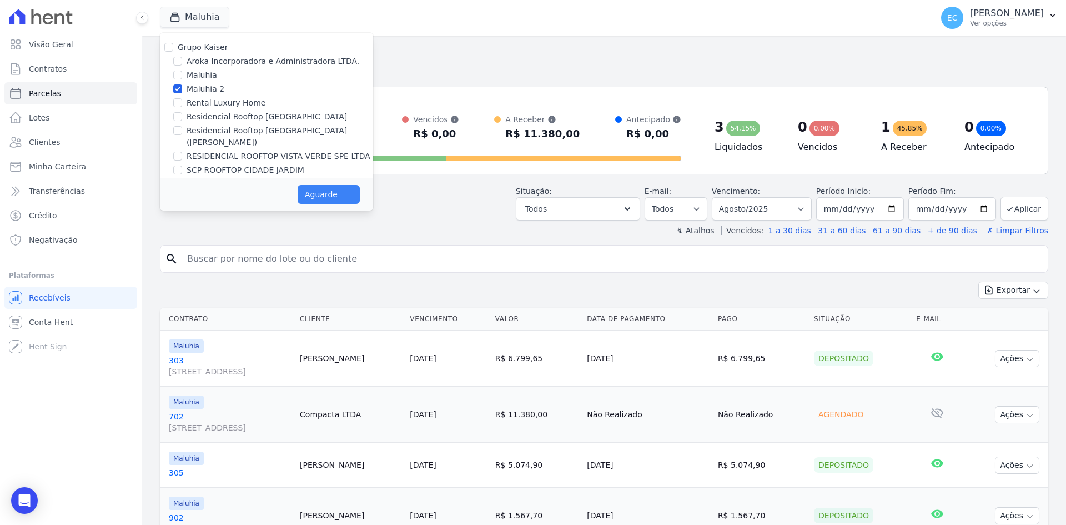
select select
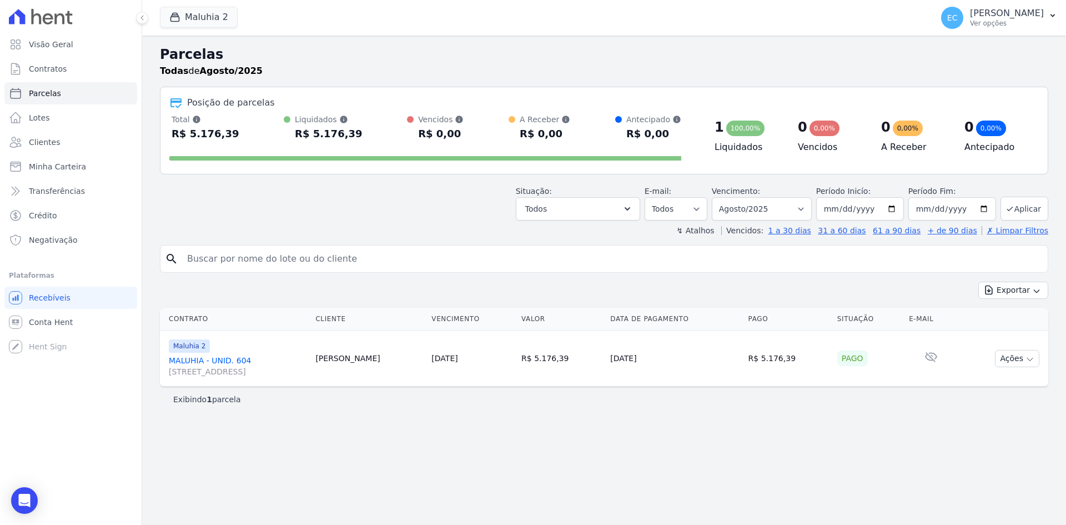
click at [210, 360] on link "MALUHIA - UNID. 604 Rua Diepe, 40, Apto. 604, Vila Metalúrgica" at bounding box center [238, 366] width 138 height 22
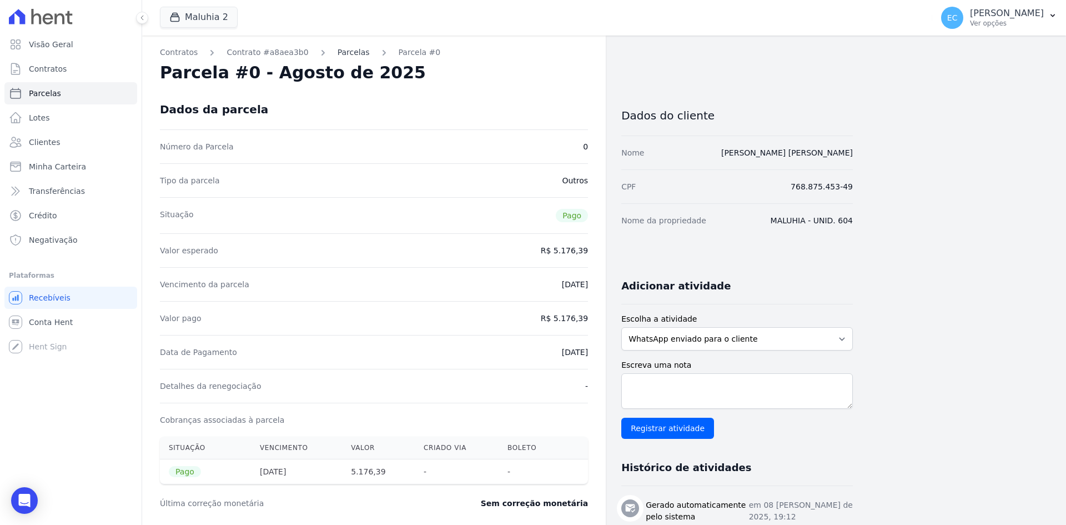
click at [343, 54] on link "Parcelas" at bounding box center [354, 53] width 32 height 12
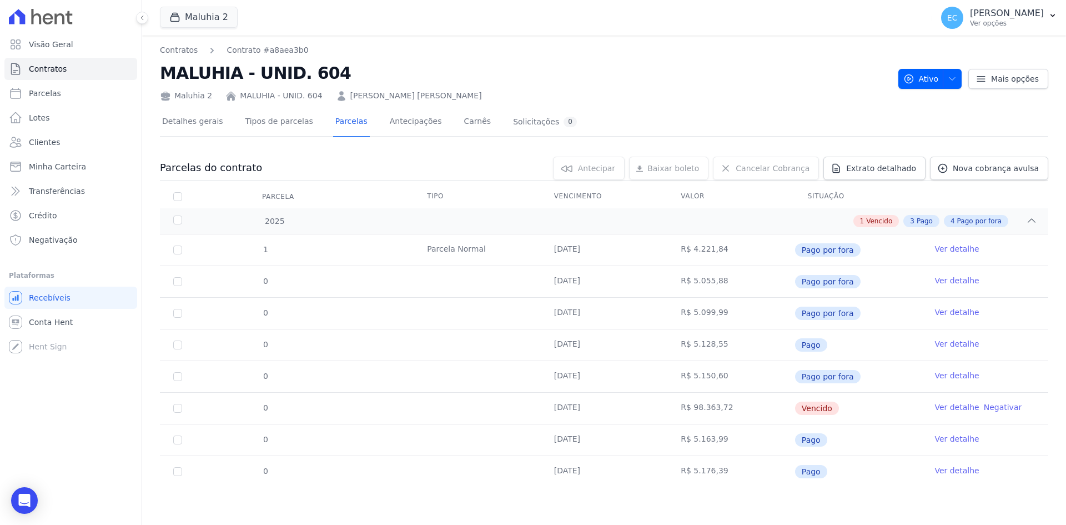
click at [606, 87] on div "Maluhia 2 MALUHIA - UNID. 604 José de Souza Ferreira" at bounding box center [525, 94] width 730 height 16
click at [949, 167] on icon at bounding box center [943, 168] width 11 height 11
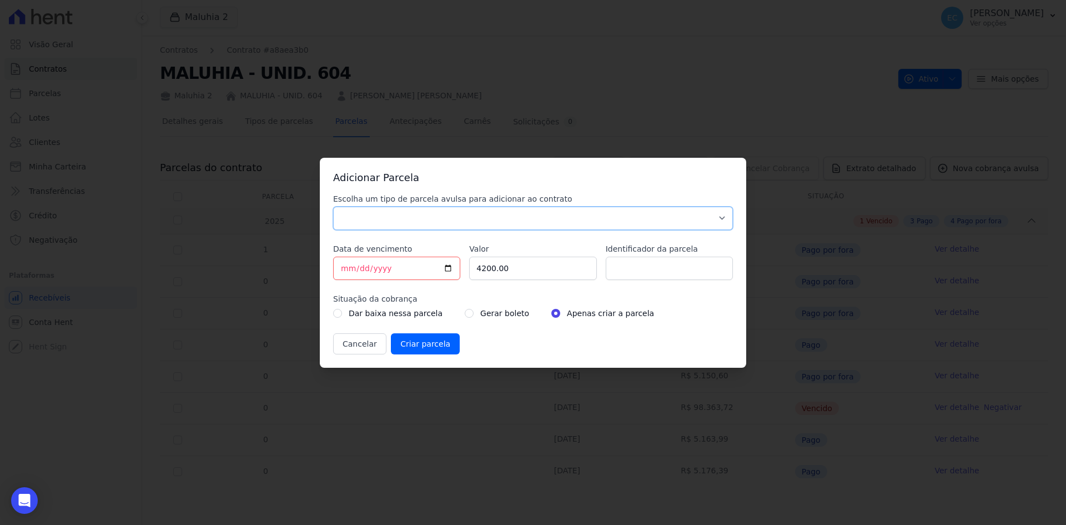
click at [357, 220] on select "Parcela Normal Sinal Caução Intercalada Chaves Pré Chaves Pós Chaves Taxas Quit…" at bounding box center [533, 218] width 400 height 23
select select "others"
click at [333, 207] on select "Parcela Normal Sinal Caução Intercalada Chaves Pré Chaves Pós Chaves Taxas Quit…" at bounding box center [533, 218] width 400 height 23
click at [346, 273] on input "[DATE]" at bounding box center [396, 268] width 127 height 23
type input "2025-08-10"
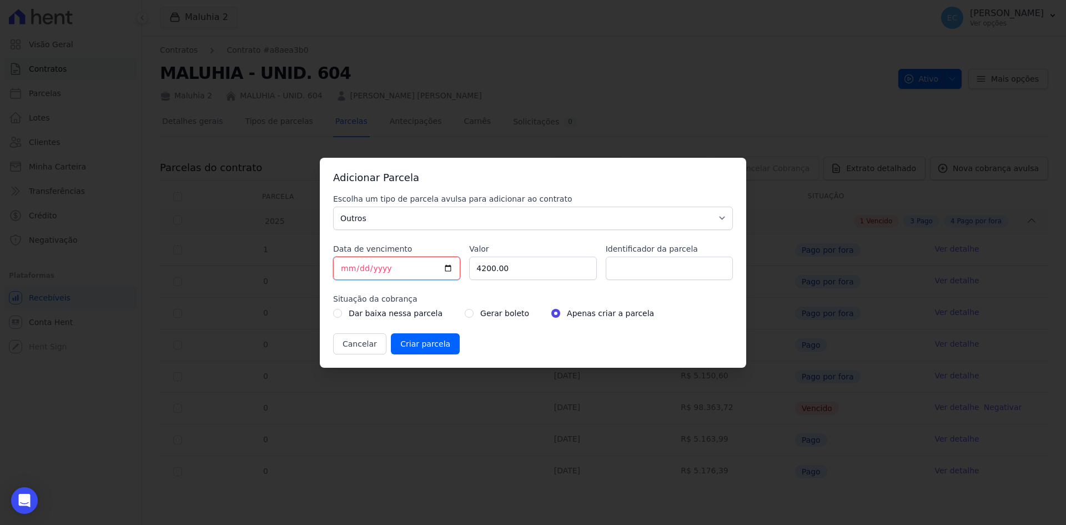
type input "2025-09-10"
drag, startPoint x: 520, startPoint y: 262, endPoint x: 466, endPoint y: 267, distance: 54.7
click at [466, 267] on div "Escolha um tipo de parcela avulsa para adicionar ao contrato Parcela Normal Sin…" at bounding box center [533, 273] width 400 height 161
click at [592, 470] on div "Adicionar Parcela Escolha um tipo de parcela avulsa para adicionar ao contrato …" at bounding box center [533, 262] width 1066 height 525
click at [494, 264] on input "Valor" at bounding box center [532, 268] width 127 height 23
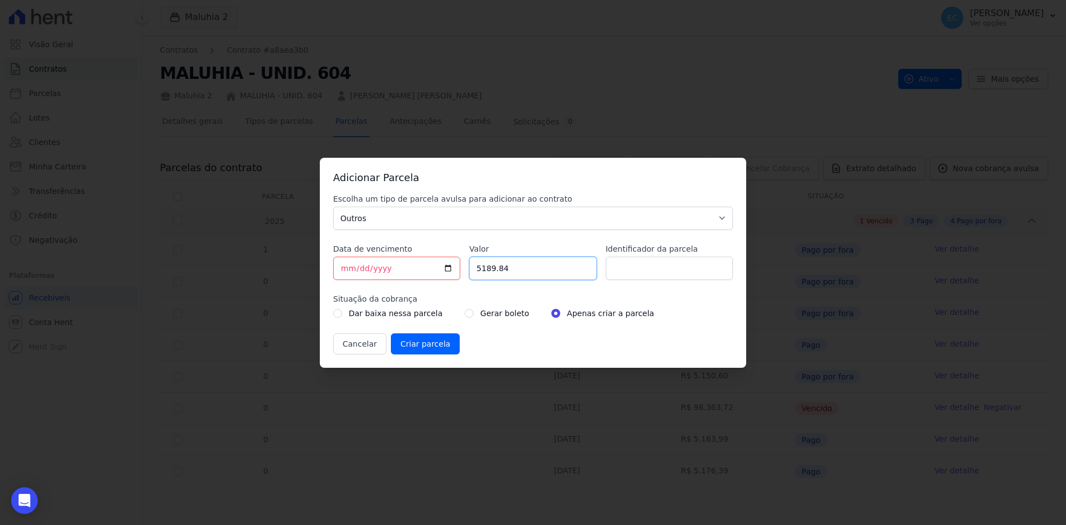
type input "5189.84"
click at [542, 336] on div "Cancelar Criar parcela" at bounding box center [533, 343] width 400 height 21
click at [465, 311] on input "radio" at bounding box center [469, 313] width 9 height 9
radio input "true"
click at [585, 340] on div "Cancelar Criar parcela" at bounding box center [533, 343] width 400 height 21
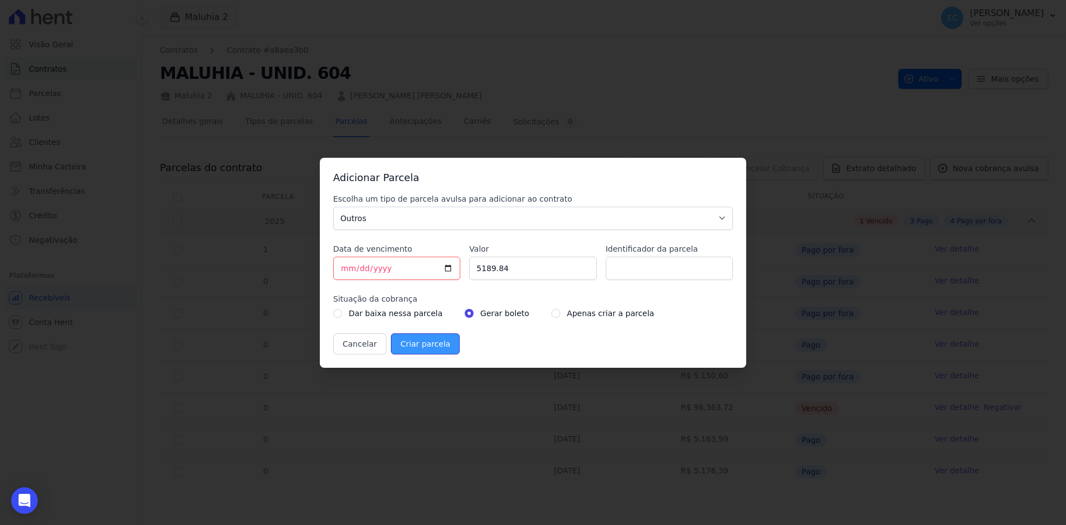
click at [433, 343] on input "Criar parcela" at bounding box center [425, 343] width 69 height 21
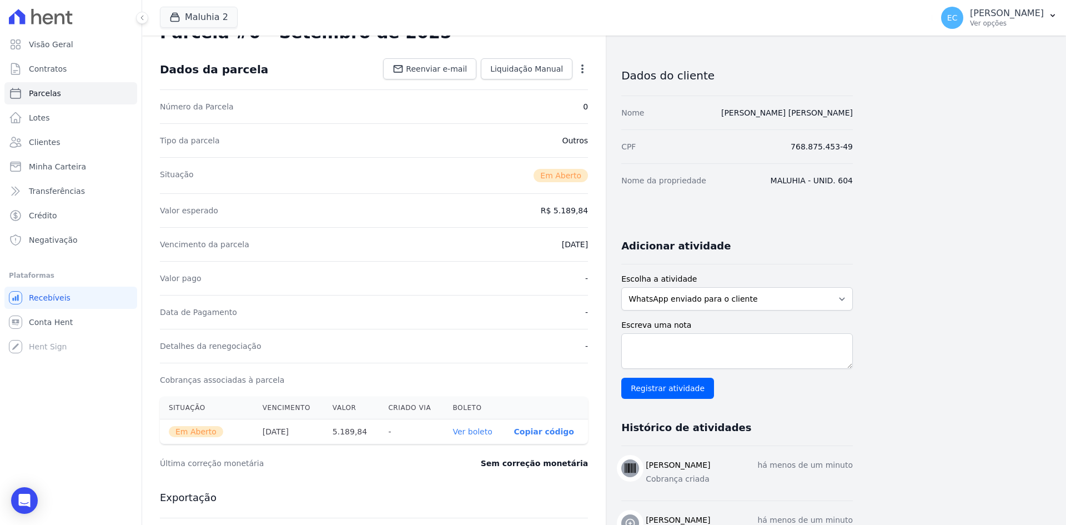
scroll to position [56, 0]
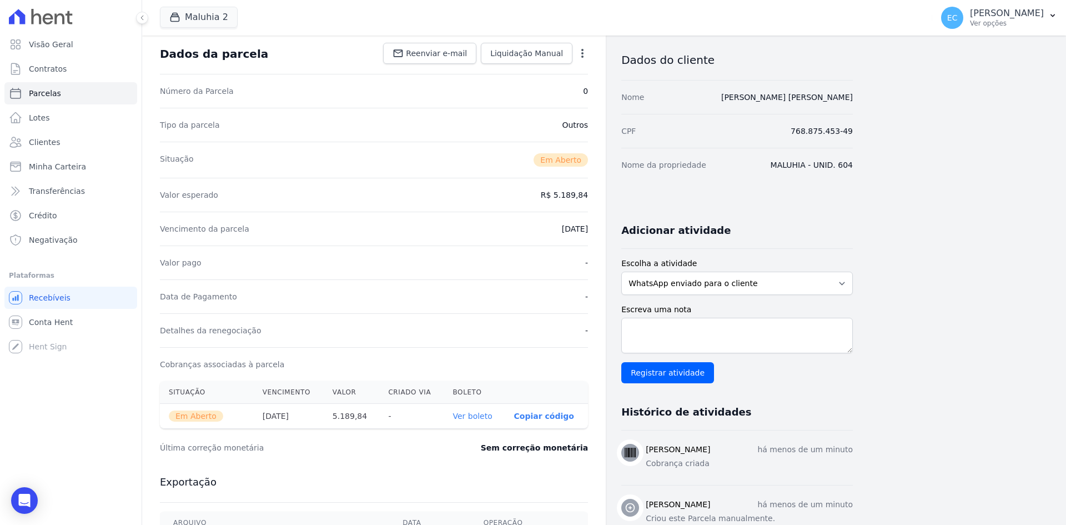
drag, startPoint x: 485, startPoint y: 419, endPoint x: 501, endPoint y: 338, distance: 82.0
click at [485, 419] on link "Ver boleto" at bounding box center [472, 416] width 39 height 9
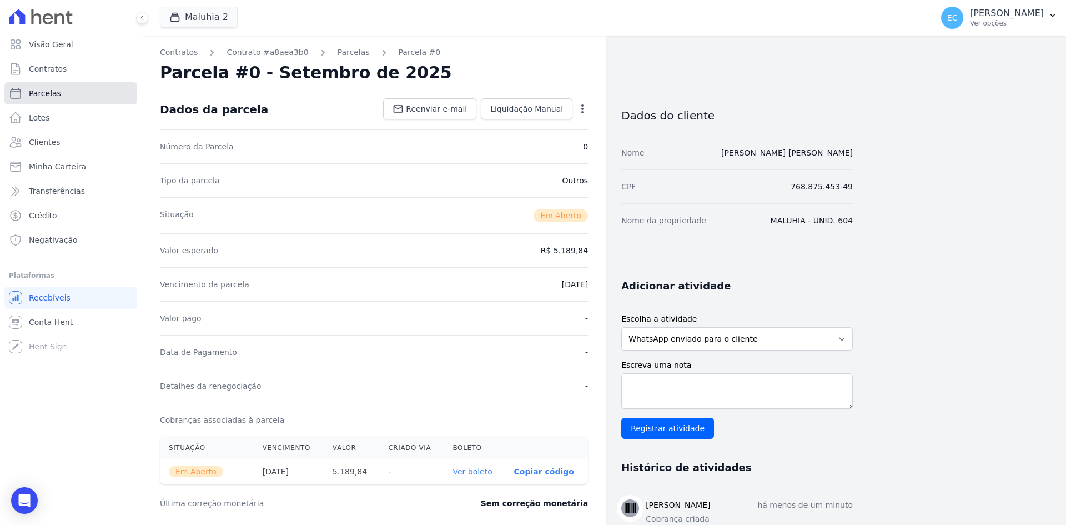
click at [71, 94] on link "Parcelas" at bounding box center [70, 93] width 133 height 22
select select
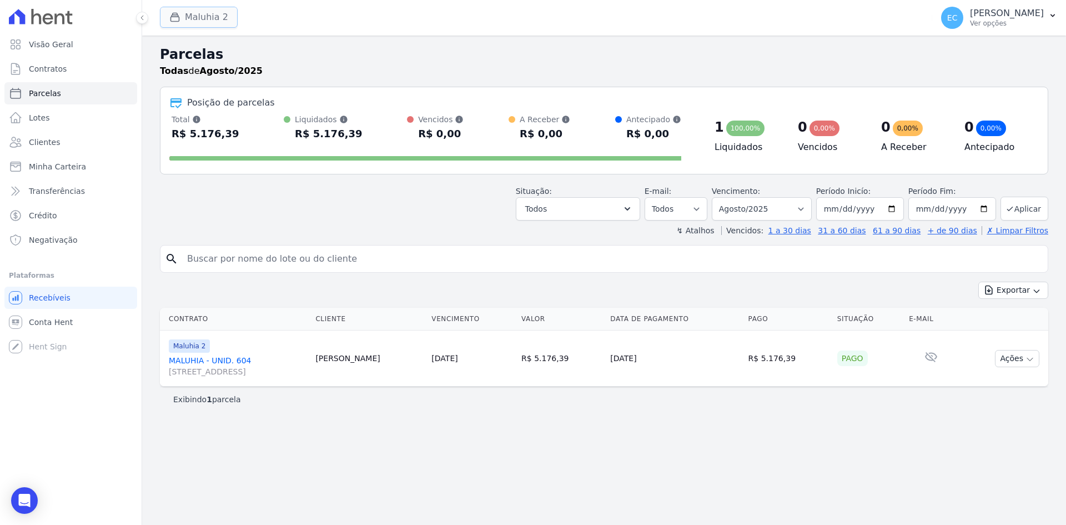
click at [180, 15] on icon "button" at bounding box center [174, 17] width 11 height 11
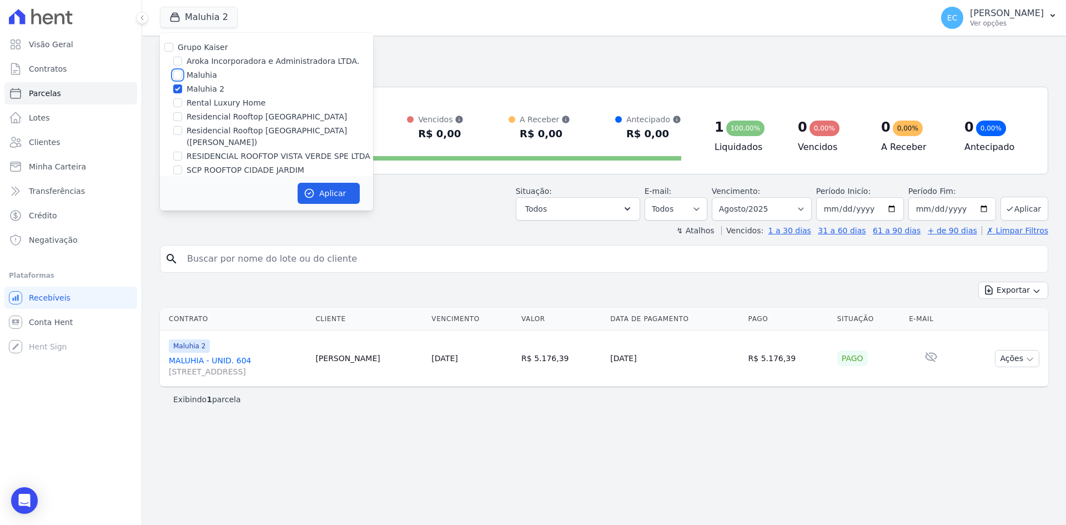
click at [178, 77] on input "Maluhia" at bounding box center [177, 75] width 9 height 9
checkbox input "true"
click at [178, 87] on input "Maluhia 2" at bounding box center [177, 88] width 9 height 9
checkbox input "false"
click at [308, 192] on icon "button" at bounding box center [309, 193] width 11 height 11
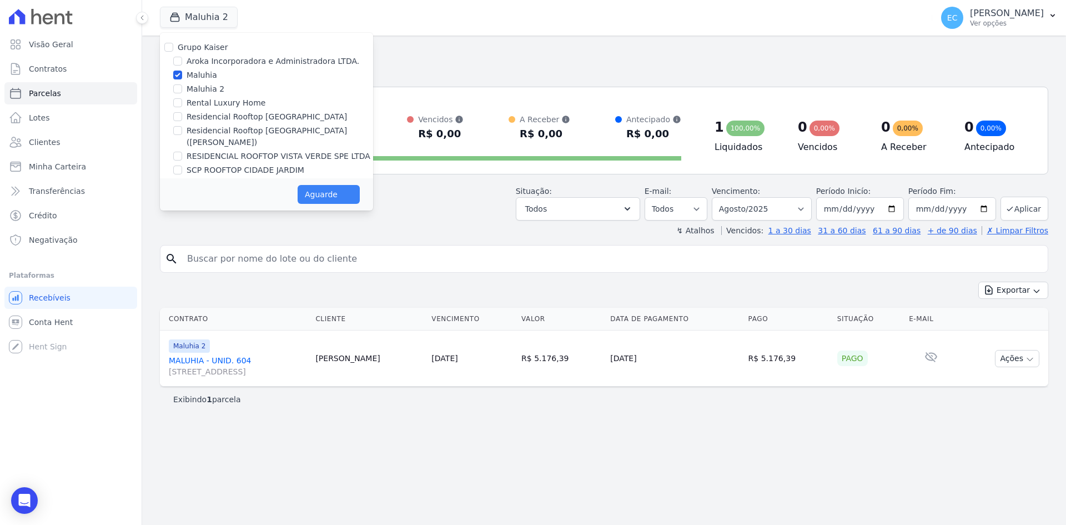
select select
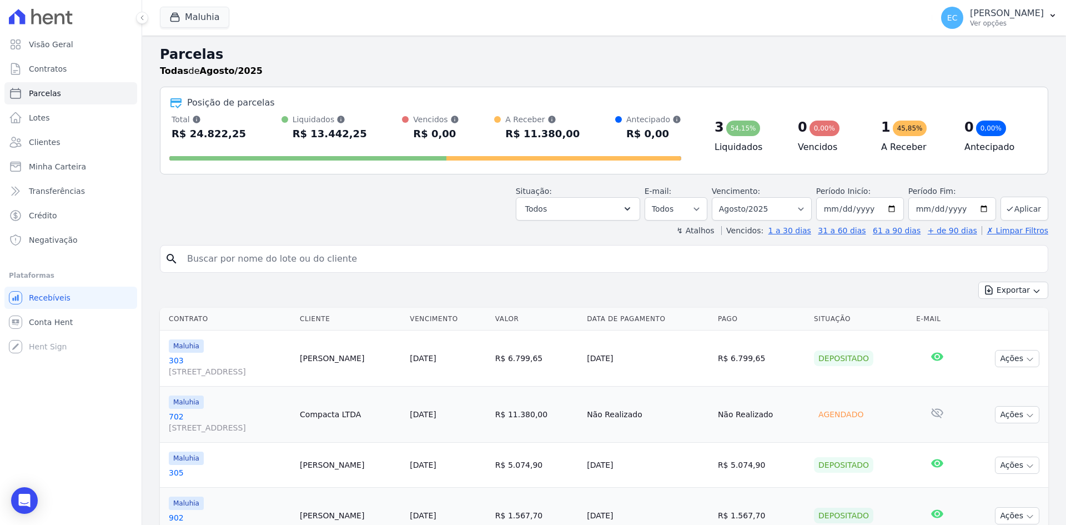
scroll to position [53, 0]
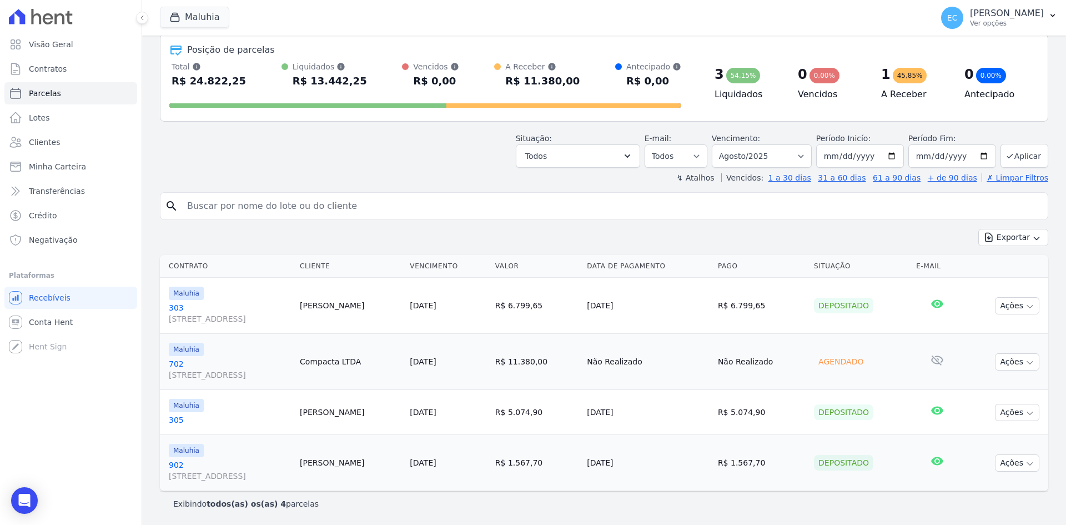
click at [178, 419] on link "305" at bounding box center [230, 419] width 122 height 11
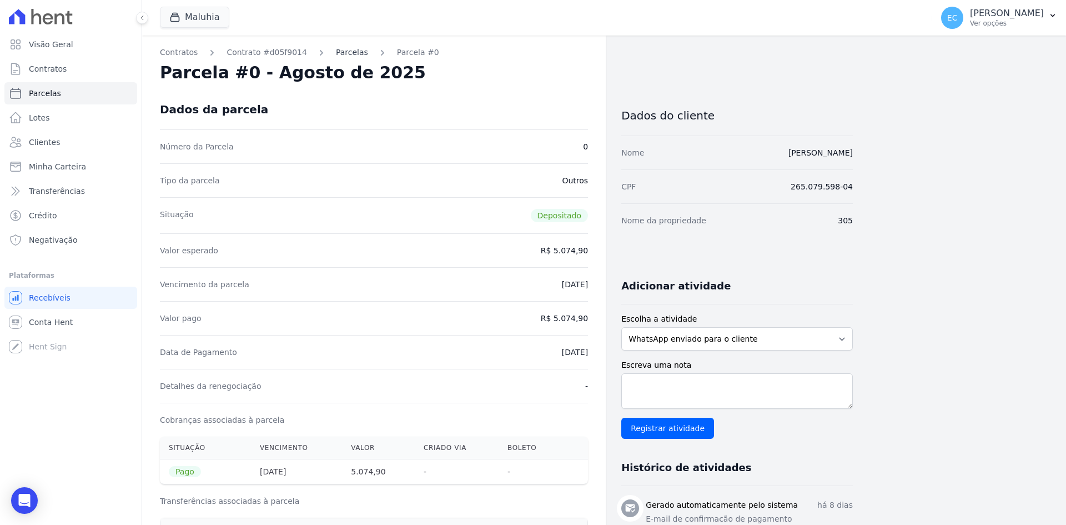
click at [336, 47] on link "Parcelas" at bounding box center [352, 53] width 32 height 12
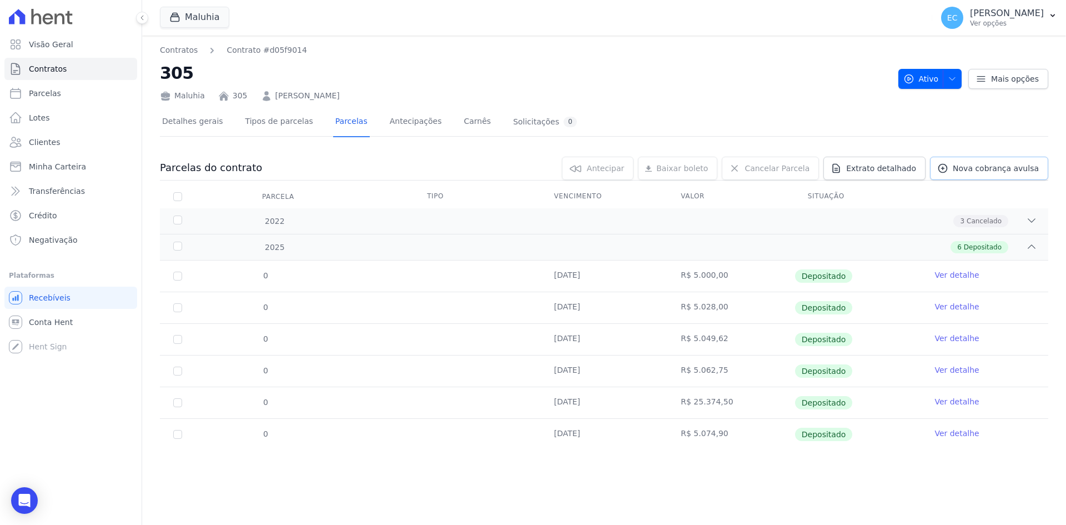
click at [961, 173] on link "Nova cobrança avulsa" at bounding box center [989, 168] width 118 height 23
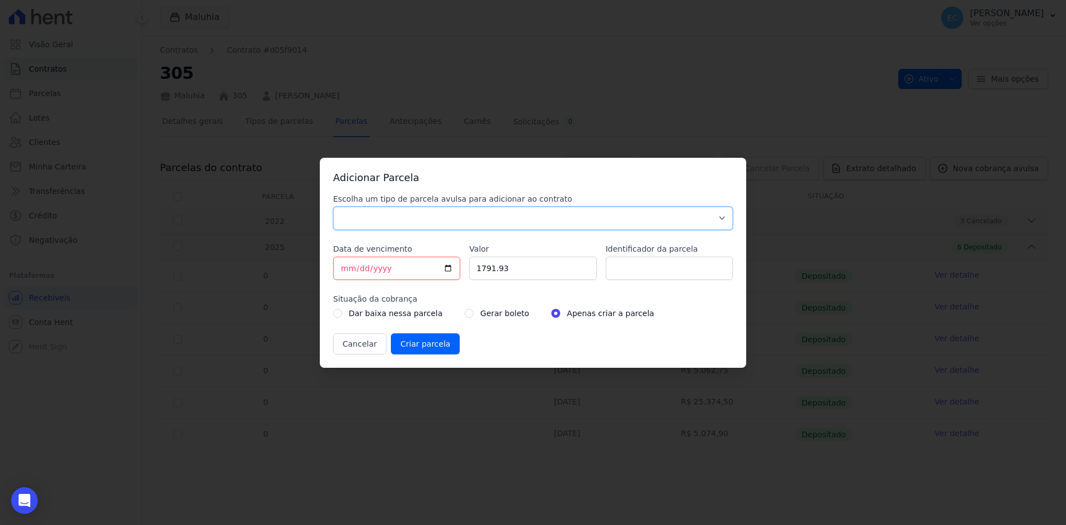
click at [424, 215] on select "Parcela Normal Sinal Caução Intercalada Chaves Pré Chaves Pós Chaves Taxas Quit…" at bounding box center [533, 218] width 400 height 23
select select "others"
click at [333, 207] on select "Parcela Normal Sinal Caução Intercalada Chaves Pré Chaves Pós Chaves Taxas Quit…" at bounding box center [533, 218] width 400 height 23
click at [348, 267] on input "[DATE]" at bounding box center [396, 268] width 127 height 23
type input "2025-08-20"
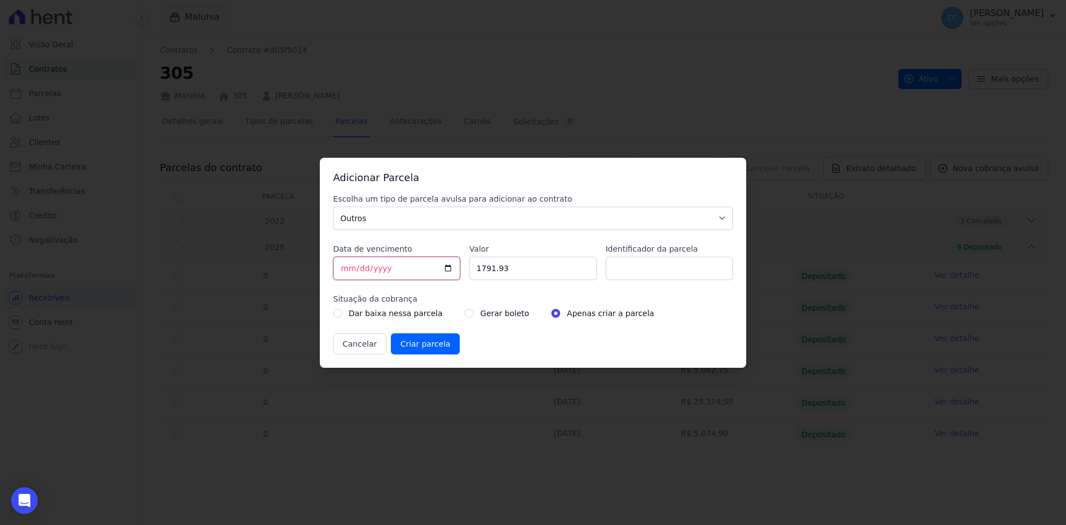
type input "2025-09-20"
drag, startPoint x: 518, startPoint y: 263, endPoint x: 474, endPoint y: 268, distance: 44.1
click at [474, 268] on input "1791.93" at bounding box center [532, 268] width 127 height 23
type input "5088.09"
click at [465, 312] on input "radio" at bounding box center [469, 313] width 9 height 9
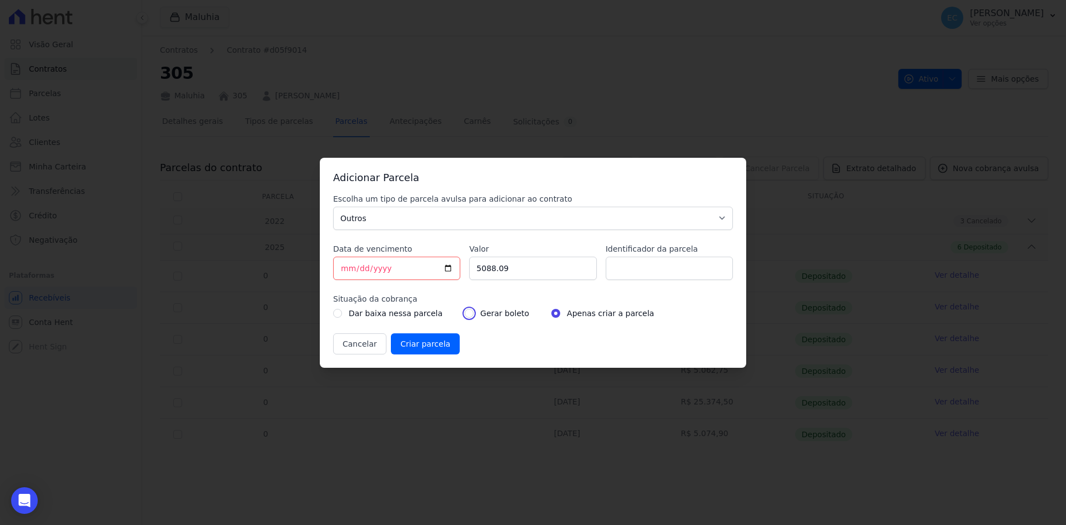
radio input "true"
click at [436, 343] on input "Criar parcela" at bounding box center [425, 343] width 69 height 21
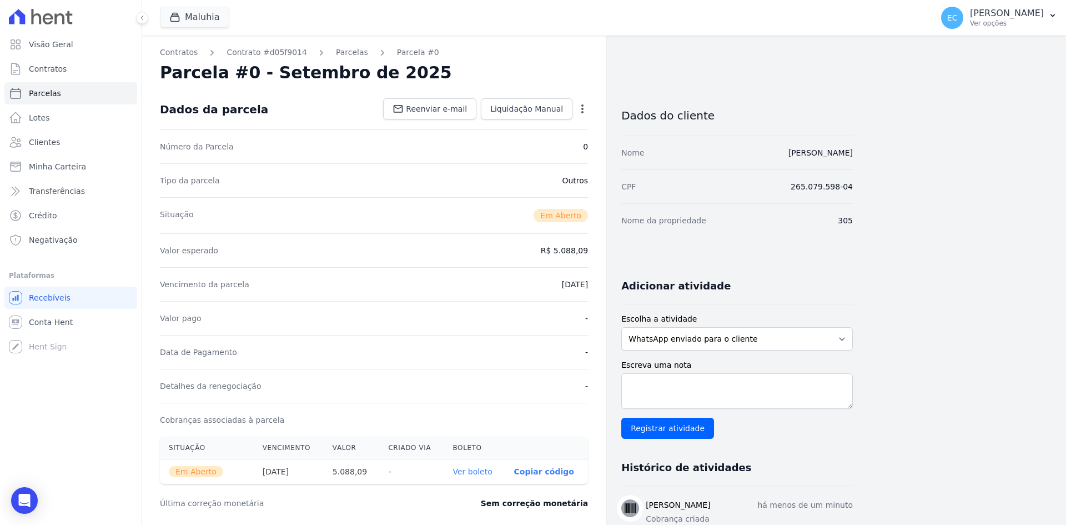
click at [473, 471] on link "Ver boleto" at bounding box center [472, 471] width 39 height 9
drag, startPoint x: 63, startPoint y: 89, endPoint x: 3, endPoint y: 89, distance: 60.5
click at [63, 89] on link "Parcelas" at bounding box center [70, 93] width 133 height 22
select select
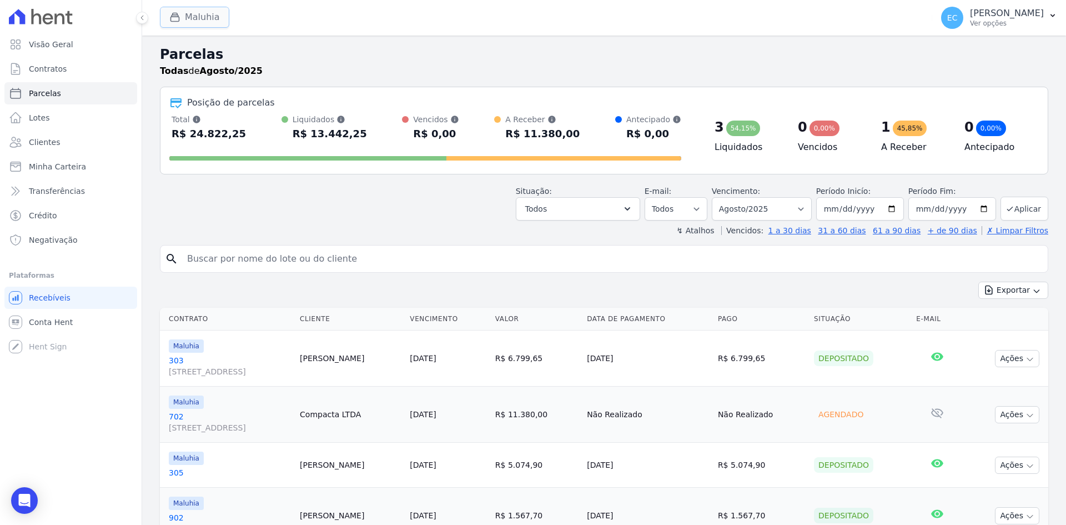
click at [171, 12] on icon "button" at bounding box center [174, 17] width 11 height 11
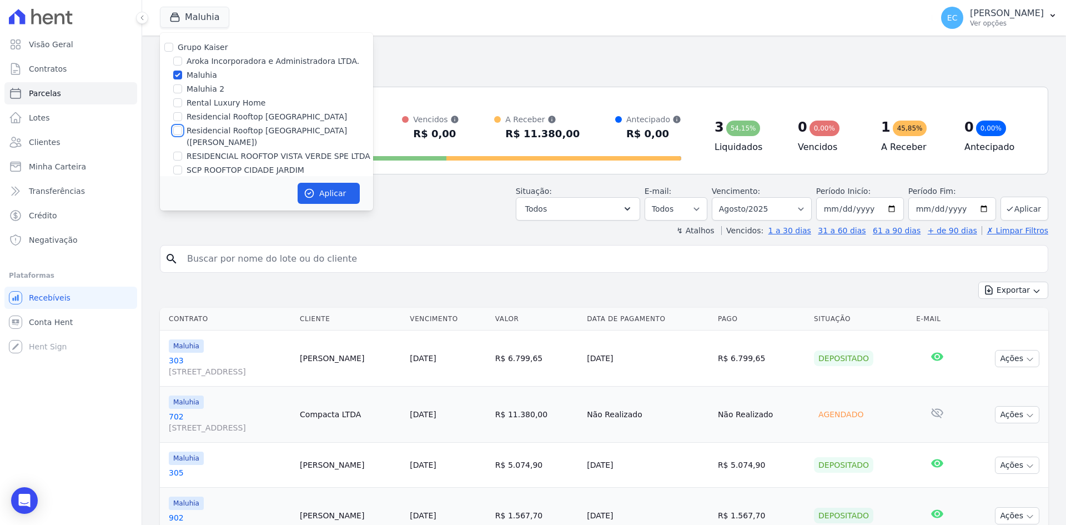
click at [178, 132] on input "Residencial Rooftop [GEOGRAPHIC_DATA] (Oswaldo)" at bounding box center [177, 130] width 9 height 9
checkbox input "true"
click at [177, 74] on input "Maluhia" at bounding box center [177, 75] width 9 height 9
checkbox input "false"
click at [338, 195] on button "Aplicar" at bounding box center [329, 193] width 62 height 21
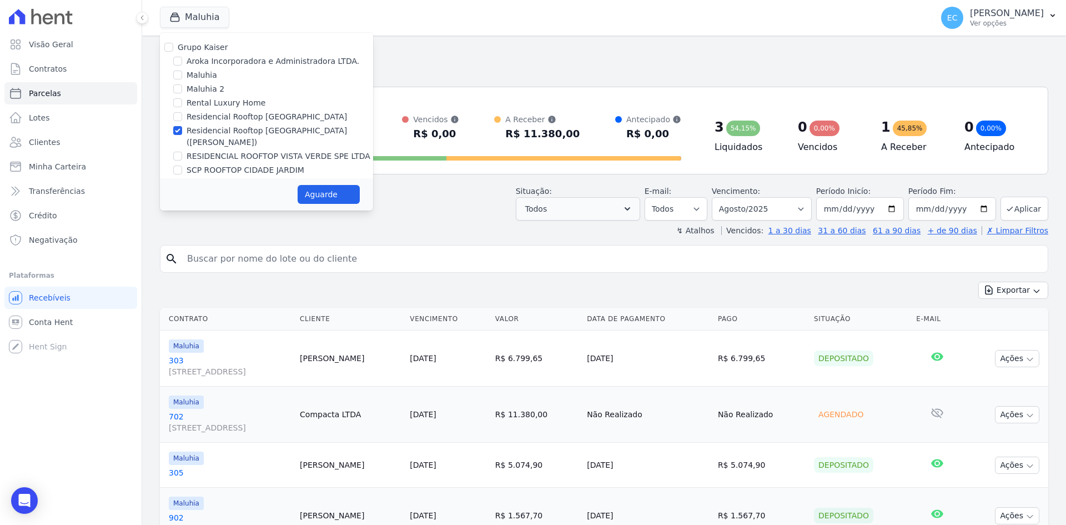
select select
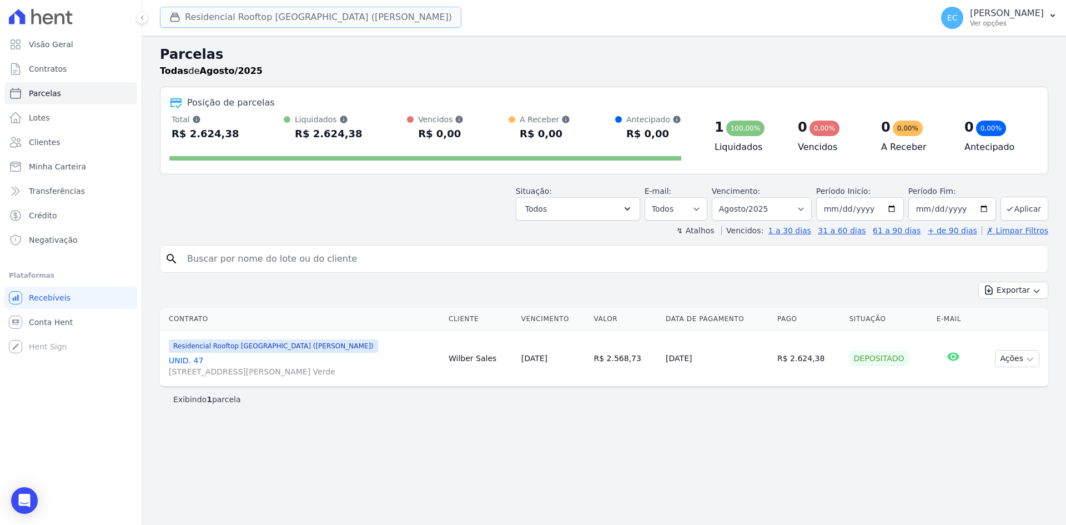
click at [181, 13] on div "button" at bounding box center [177, 17] width 16 height 11
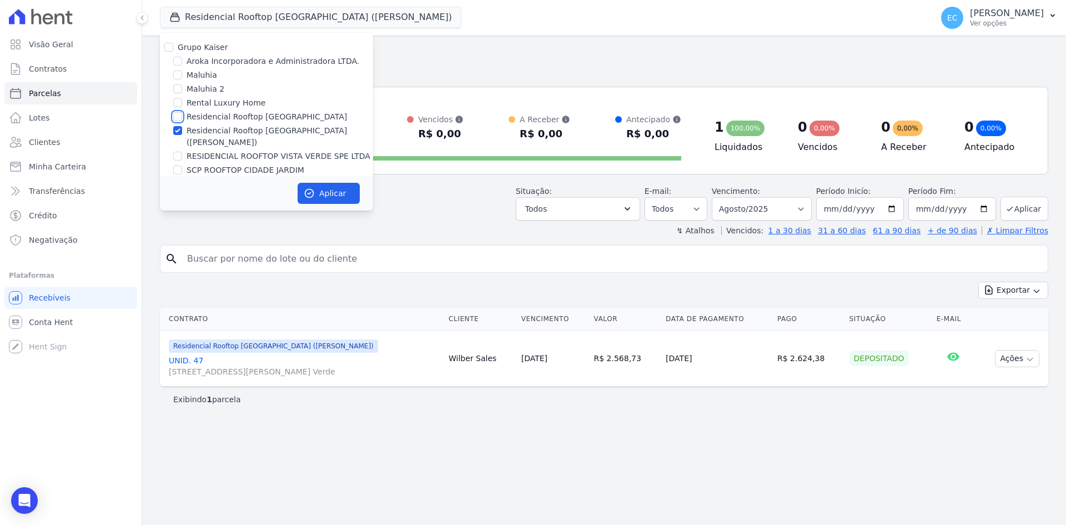
click at [178, 116] on input "Residencial Rooftop [GEOGRAPHIC_DATA]" at bounding box center [177, 116] width 9 height 9
click at [178, 115] on input "Residencial Rooftop [GEOGRAPHIC_DATA]" at bounding box center [177, 116] width 9 height 9
checkbox input "false"
click at [178, 152] on input "RESIDENCIAL ROOFTOP VISTA VERDE SPE LTDA" at bounding box center [177, 156] width 9 height 9
checkbox input "true"
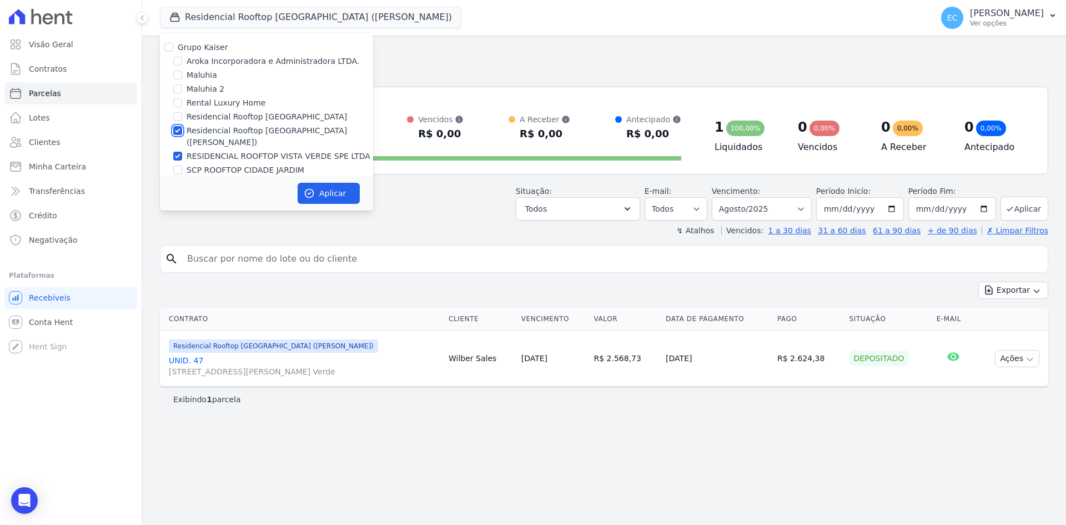
click at [175, 132] on input "Residencial Rooftop [GEOGRAPHIC_DATA] (Oswaldo)" at bounding box center [177, 130] width 9 height 9
checkbox input "false"
click at [327, 195] on button "Aplicar" at bounding box center [329, 193] width 62 height 21
select select
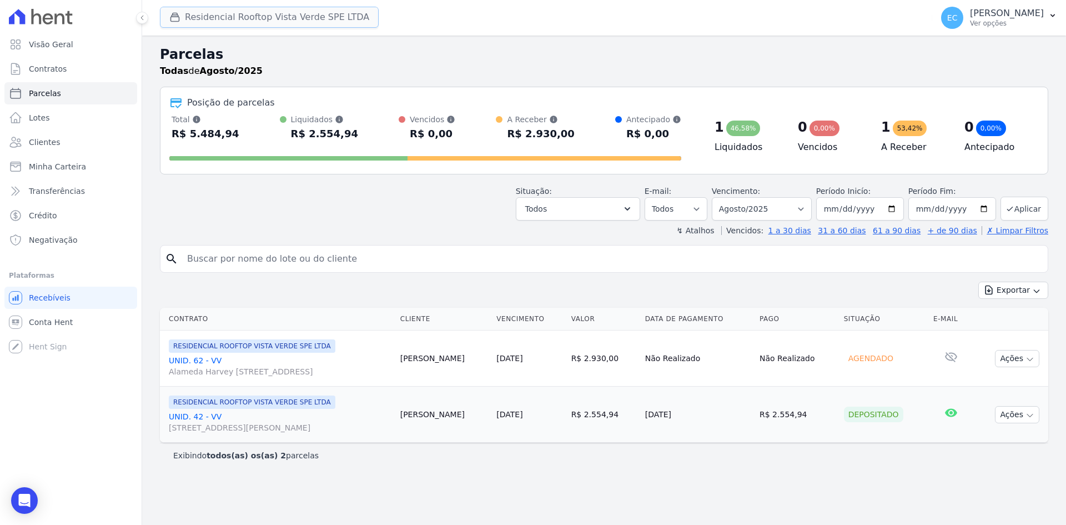
click at [253, 21] on button "Residencial Rooftop Vista Verde SPE LTDA" at bounding box center [269, 17] width 219 height 21
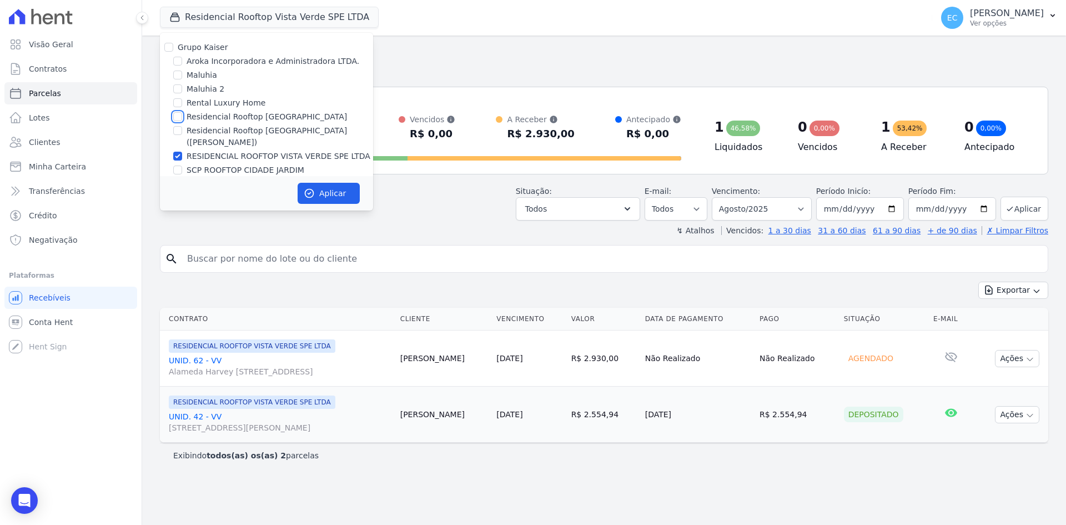
click at [178, 116] on input "Residencial Rooftop [GEOGRAPHIC_DATA]" at bounding box center [177, 116] width 9 height 9
checkbox input "true"
click at [178, 152] on input "RESIDENCIAL ROOFTOP VISTA VERDE SPE LTDA" at bounding box center [177, 156] width 9 height 9
checkbox input "false"
click at [322, 184] on button "Aplicar" at bounding box center [329, 193] width 62 height 21
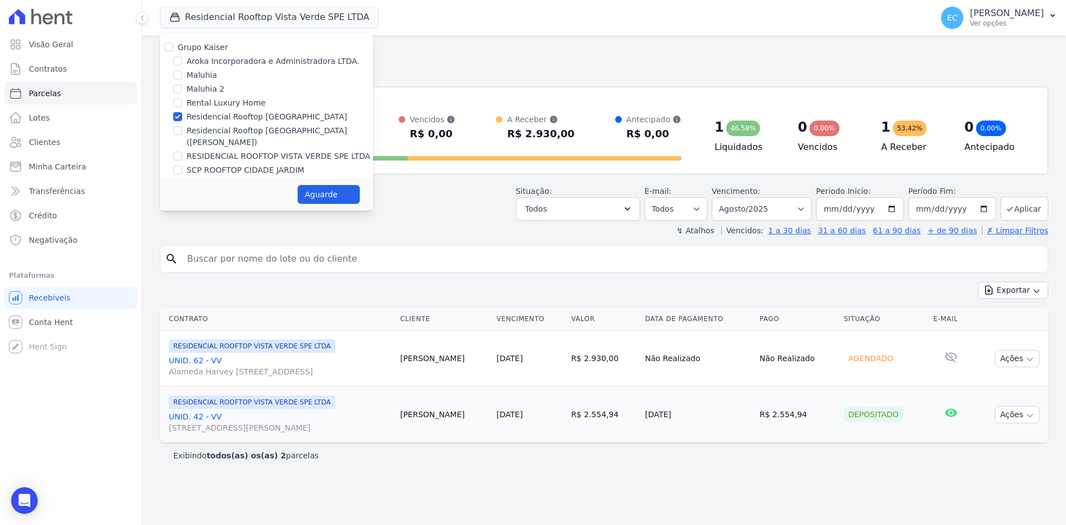
select select
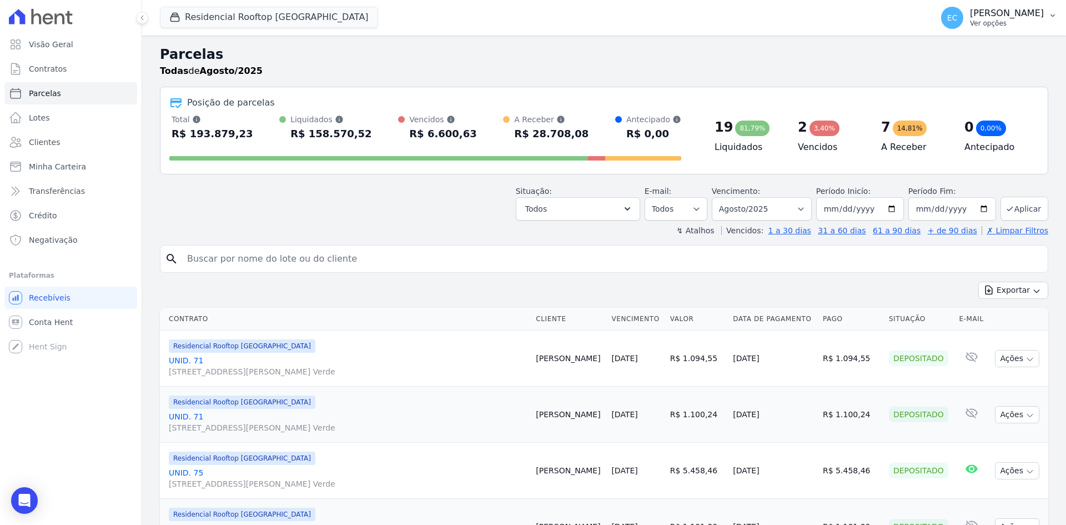
click at [1013, 18] on p "[PERSON_NAME]" at bounding box center [1007, 13] width 74 height 11
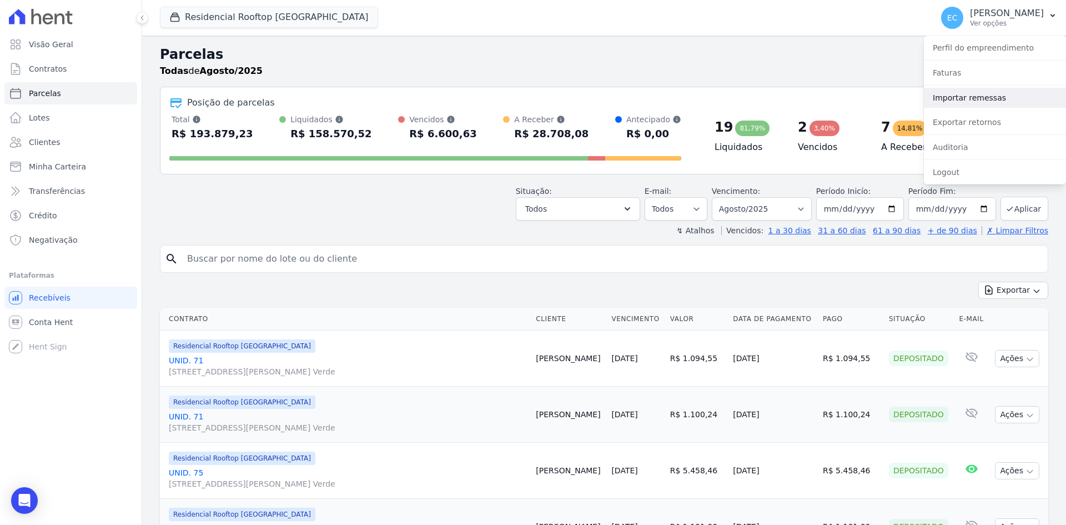
click at [977, 93] on link "Importar remessas" at bounding box center [995, 98] width 142 height 20
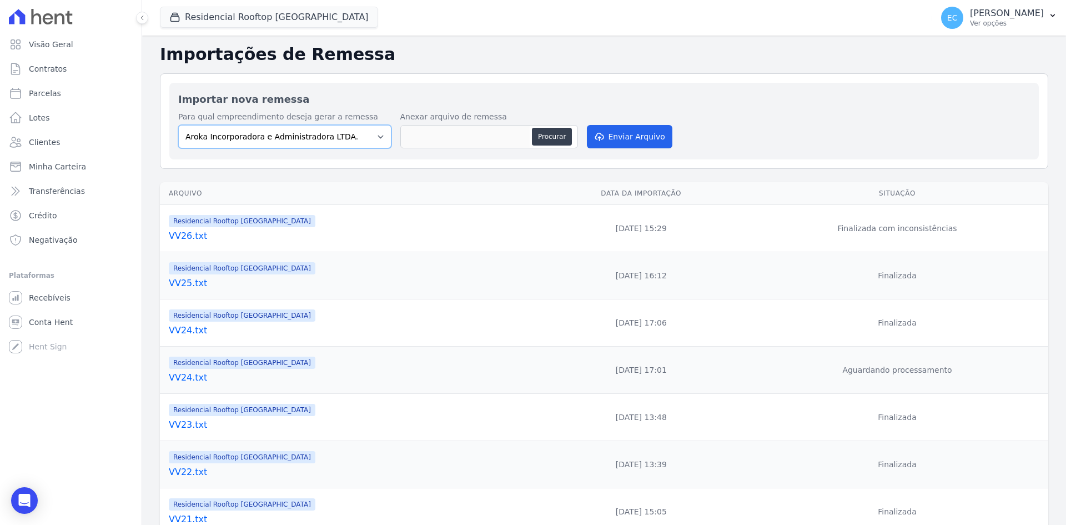
click at [337, 139] on select "Aroka Incorporadora e Administradora LTDA. Maluhia Maluhia 2 Rental Luxury Home…" at bounding box center [284, 136] width 213 height 23
select select "b708f404-7805-4455-b79a-987b4d37bb25"
click at [178, 125] on select "Aroka Incorporadora e Administradora LTDA. Maluhia Maluhia 2 Rental Luxury Home…" at bounding box center [284, 136] width 213 height 23
click at [538, 137] on button "Procurar" at bounding box center [552, 137] width 40 height 18
type input "VV27.txt"
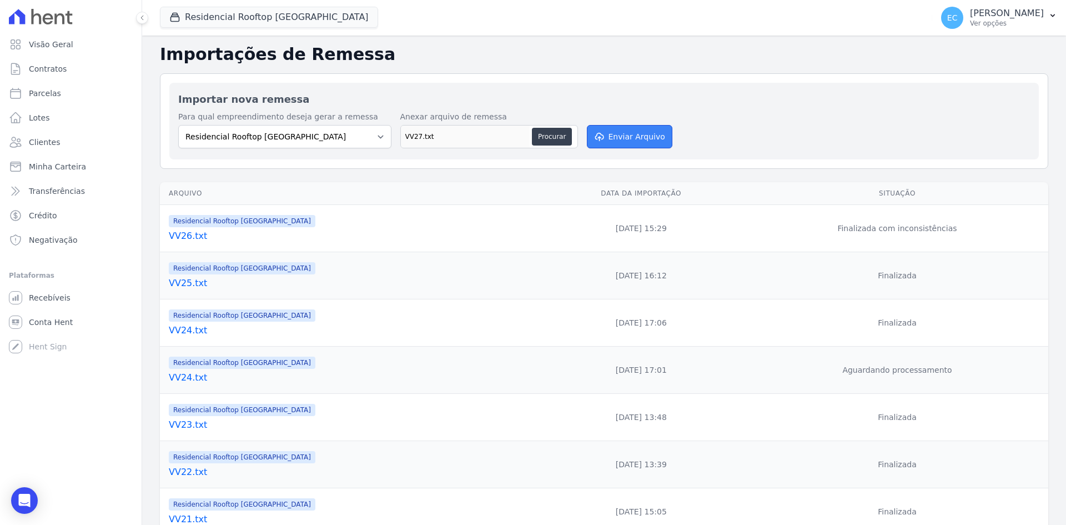
click at [598, 138] on icon "submit" at bounding box center [599, 137] width 8 height 9
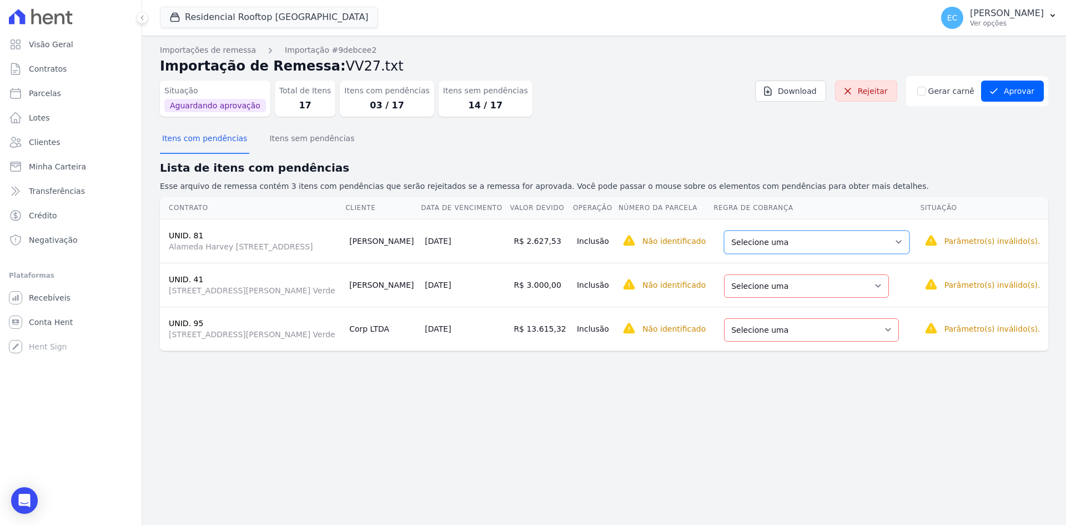
click at [770, 246] on select "Selecione uma Nova Parcela Avulsa Parcela Avulsa Existente Parcela Normal (4 X …" at bounding box center [817, 241] width 186 height 23
click at [794, 290] on select "Selecione uma Nova Parcela Avulsa Parcela Avulsa Existente Parcela Normal (1 X …" at bounding box center [808, 285] width 165 height 23
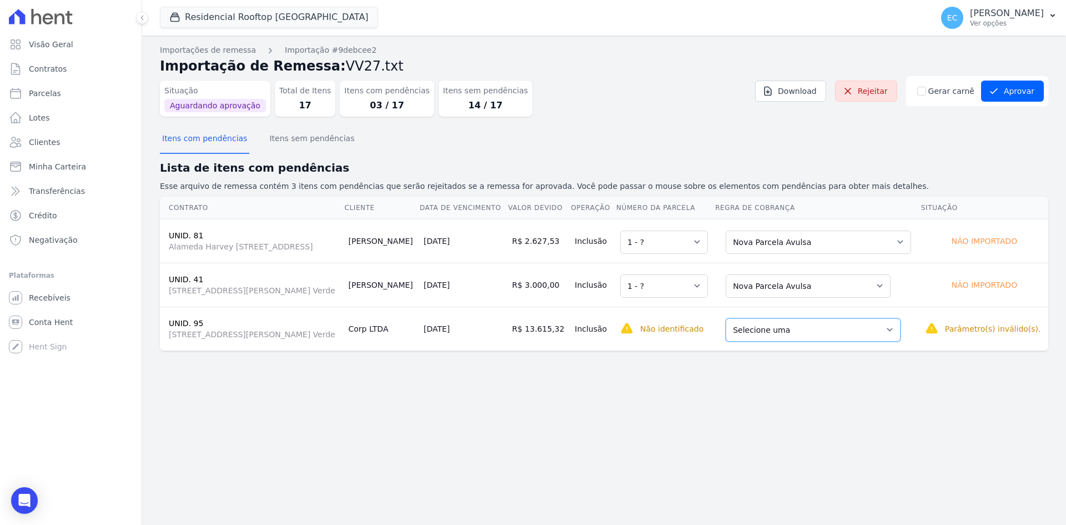
click at [795, 326] on select "Selecione uma Nova Parcela Avulsa Parcela Avulsa Existente Parcela Normal (1 X …" at bounding box center [813, 329] width 175 height 23
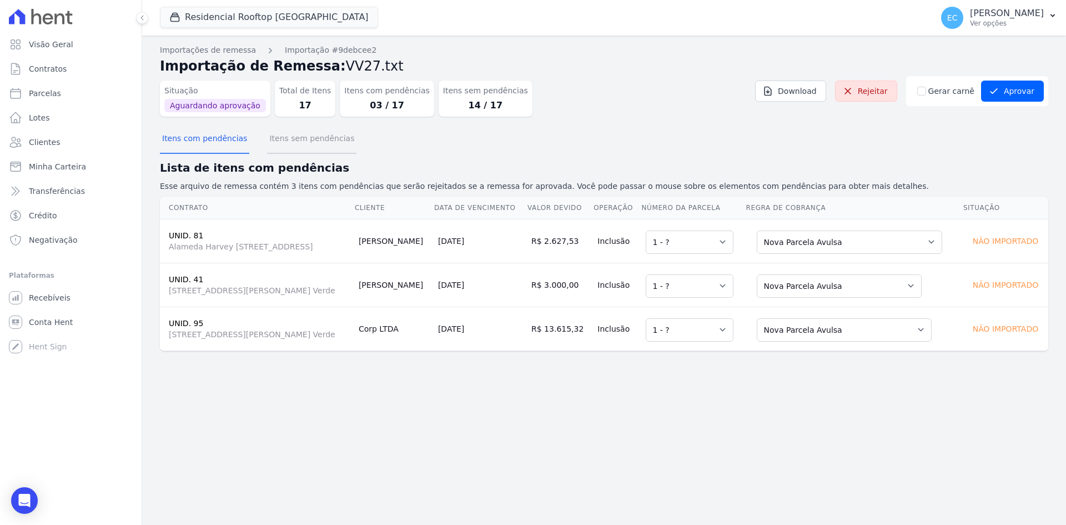
click at [295, 147] on button "Itens sem pendências" at bounding box center [311, 139] width 89 height 29
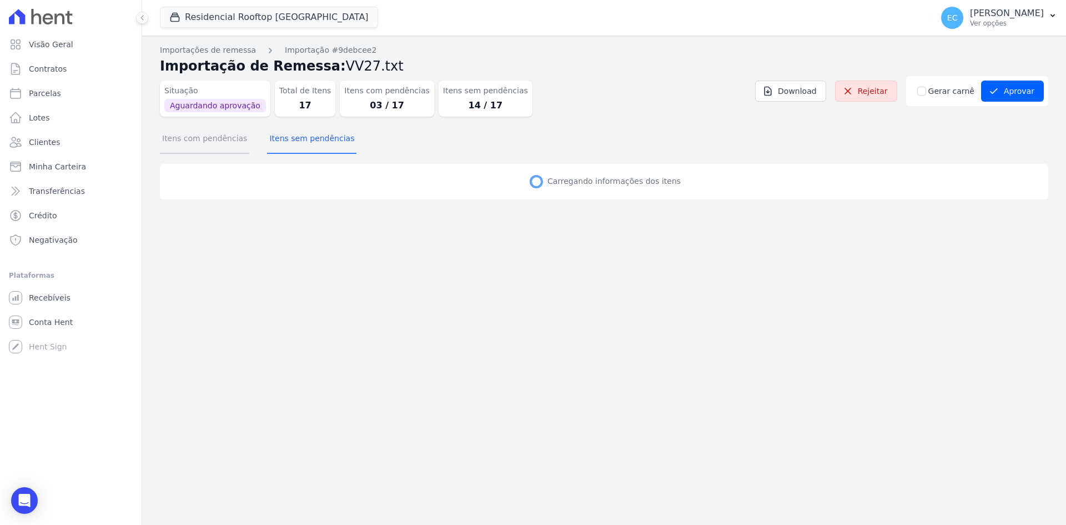
click at [221, 147] on button "Itens com pendências" at bounding box center [204, 139] width 89 height 29
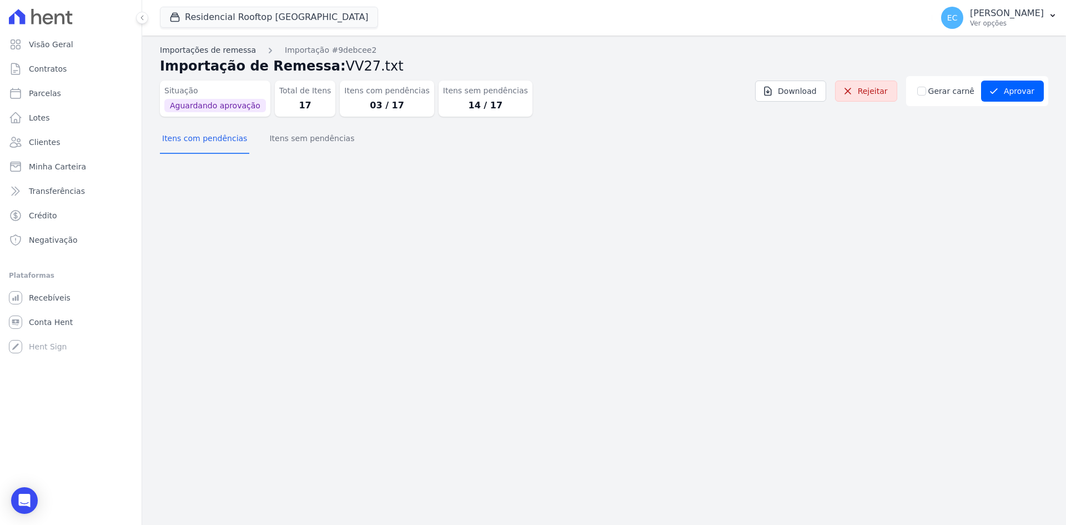
click at [211, 50] on link "Importações de remessa" at bounding box center [208, 50] width 96 height 12
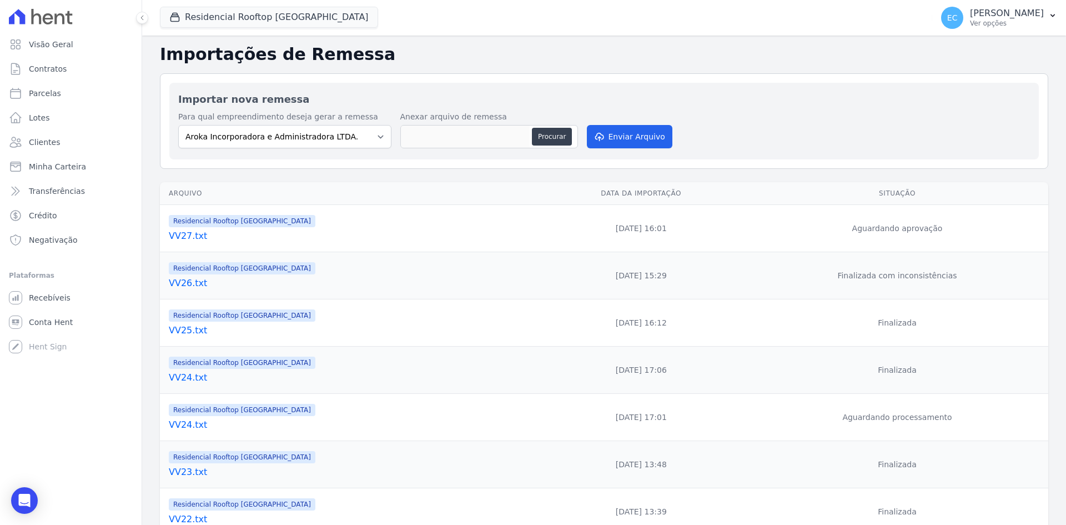
click at [187, 238] on link "VV27.txt" at bounding box center [350, 235] width 363 height 13
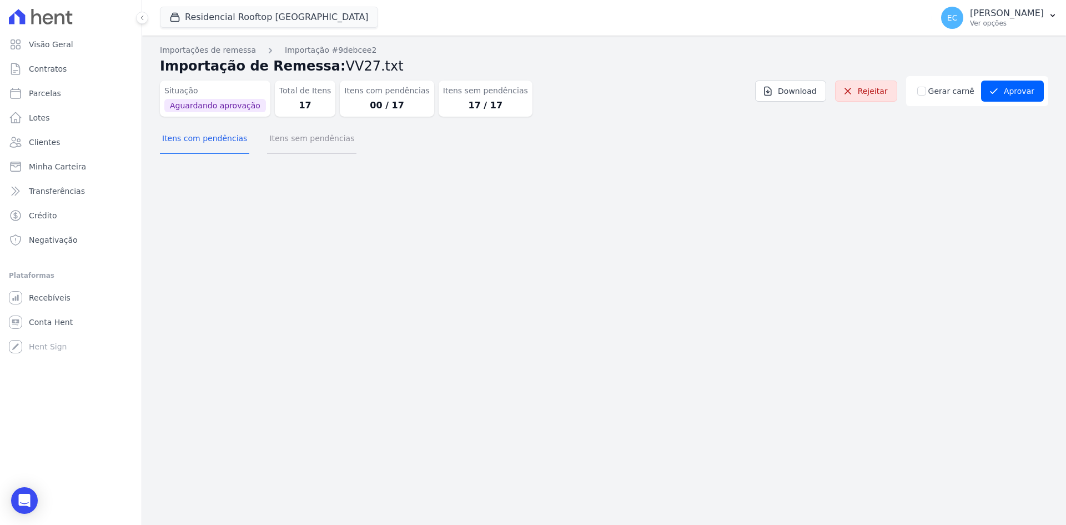
click at [308, 146] on button "Itens sem pendências" at bounding box center [311, 139] width 89 height 29
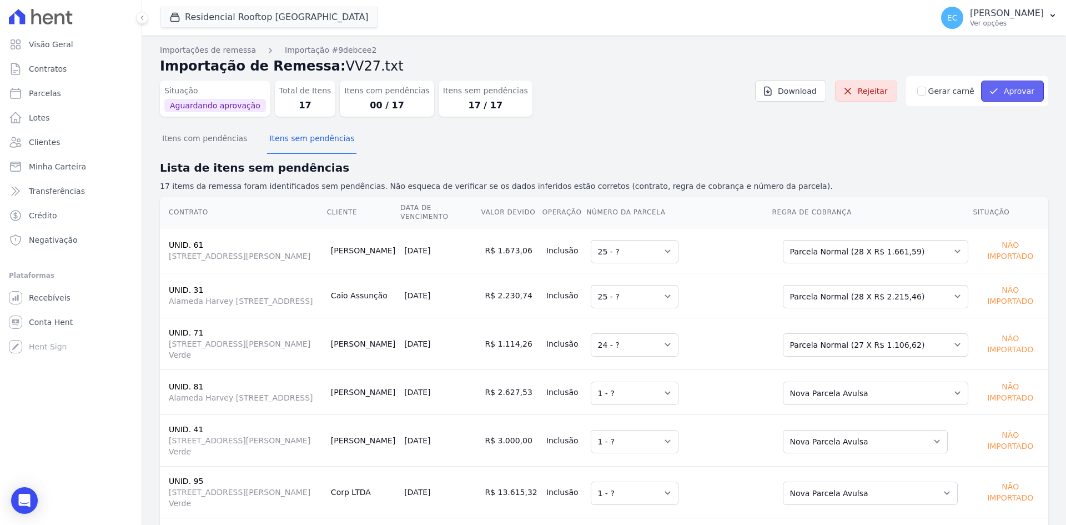
click at [1007, 93] on button "Aprovar" at bounding box center [1012, 91] width 63 height 21
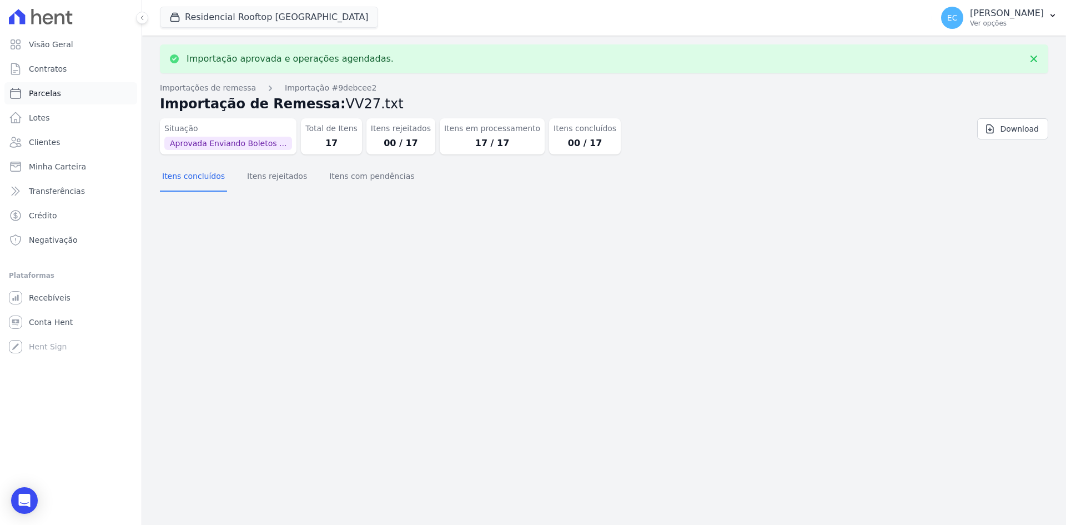
click at [51, 97] on span "Parcelas" at bounding box center [45, 93] width 32 height 11
select select
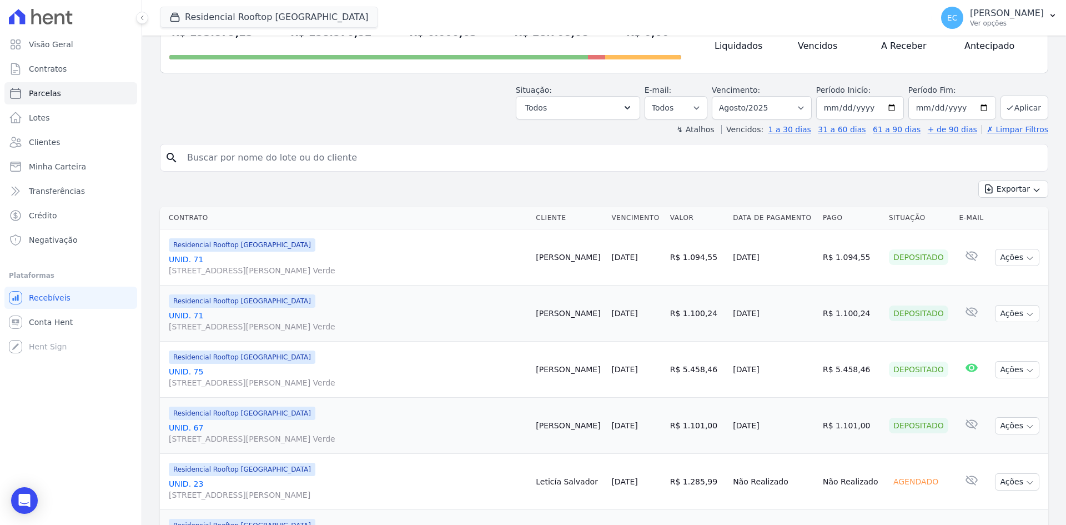
scroll to position [111, 0]
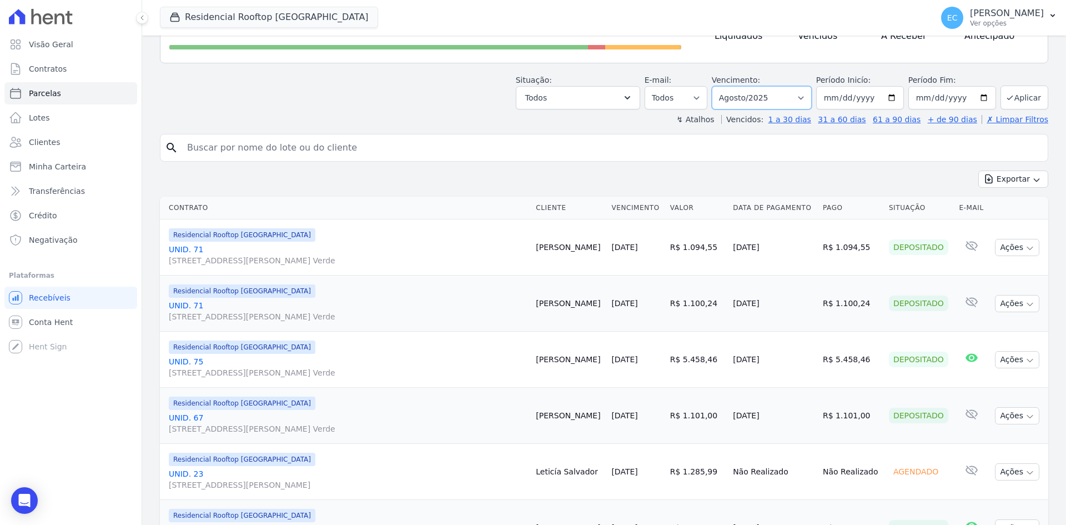
click at [733, 98] on select "Filtrar por período ──────── Todos os meses Setembro/2023 Outubro/2023 Novembro…" at bounding box center [762, 97] width 100 height 23
select select "09/2025"
click at [719, 86] on select "Filtrar por período ──────── Todos os meses Setembro/2023 Outubro/2023 Novembro…" at bounding box center [762, 97] width 100 height 23
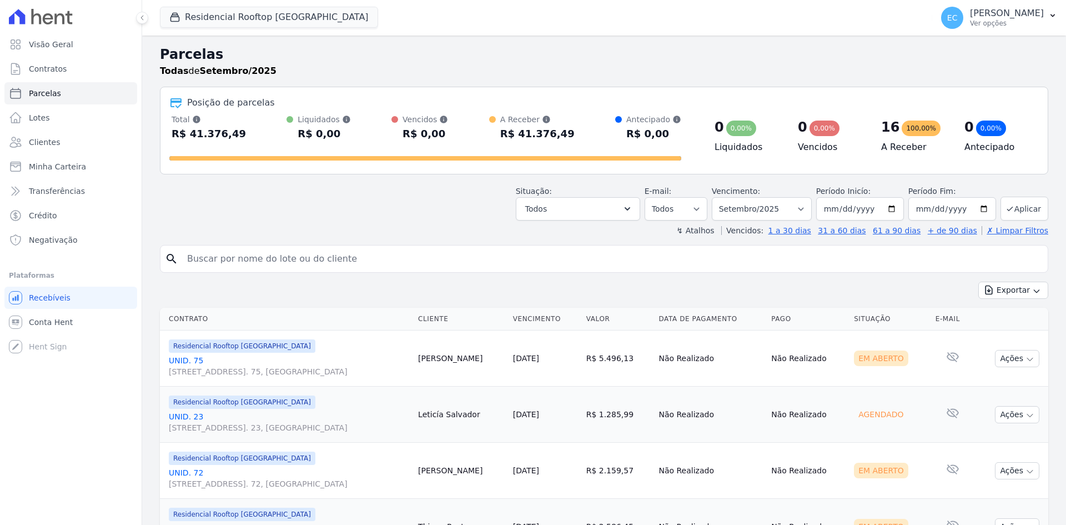
select select
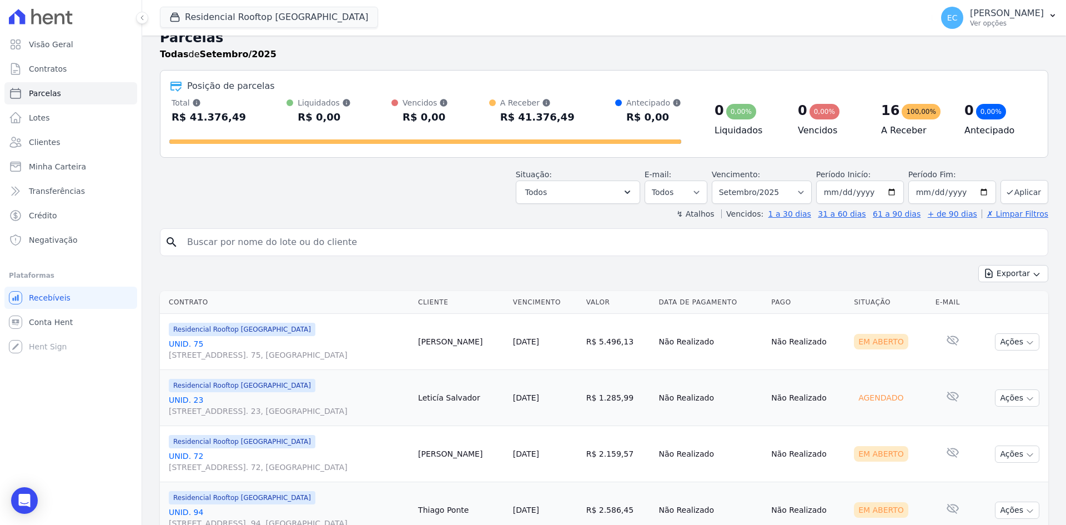
scroll to position [15, 0]
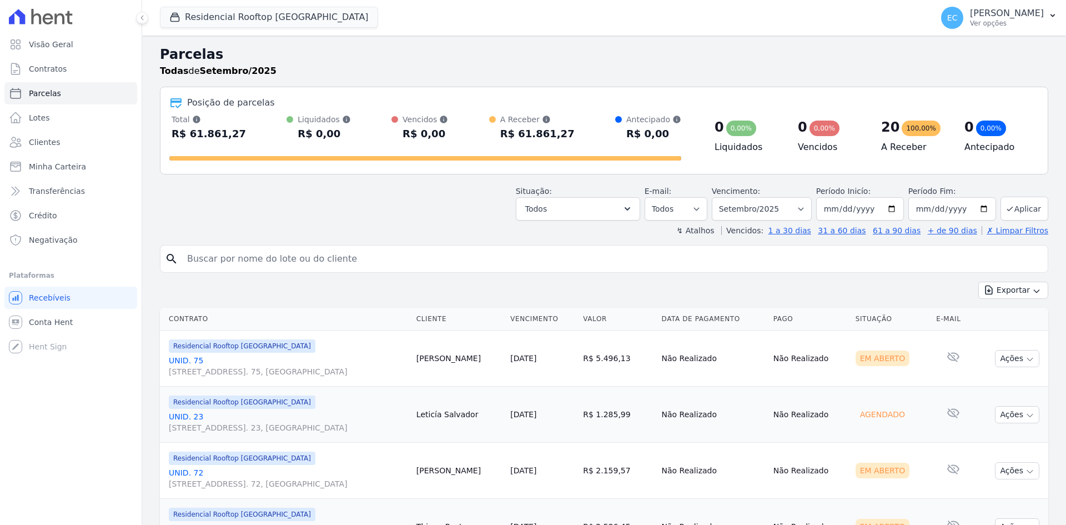
select select
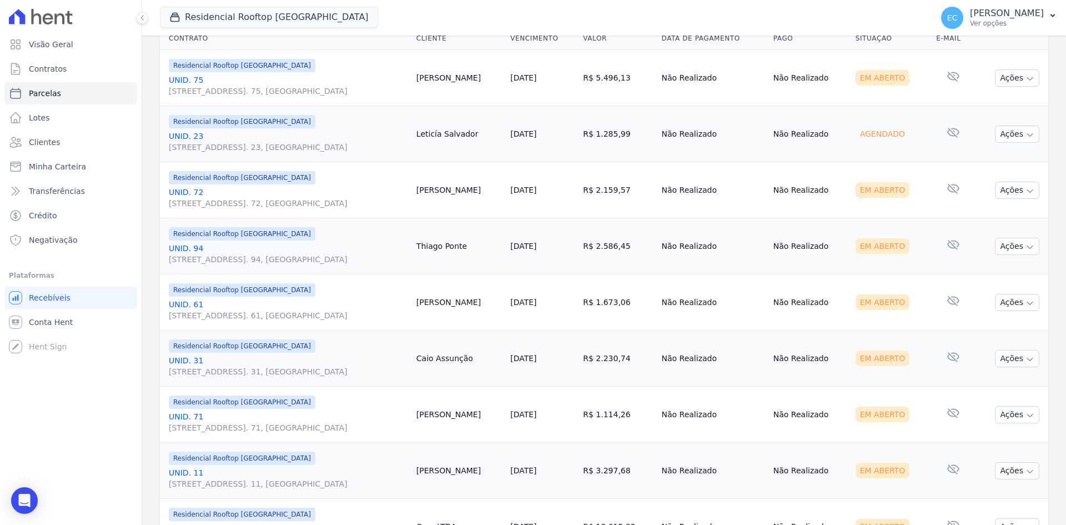
scroll to position [278, 0]
